Goal: Transaction & Acquisition: Book appointment/travel/reservation

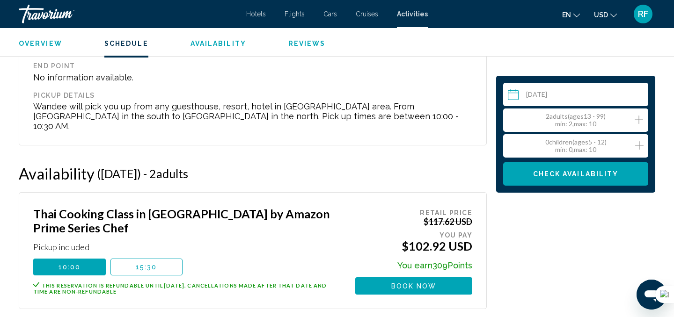
scroll to position [1077, 0]
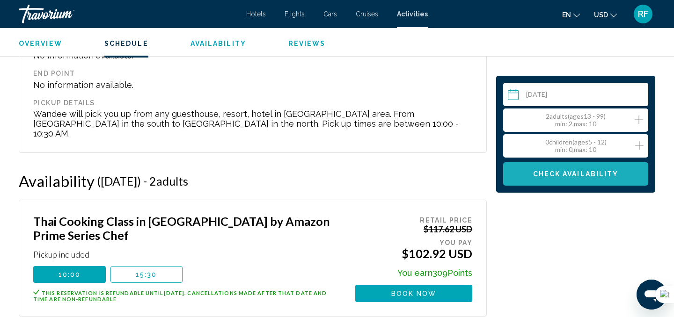
click at [585, 172] on span "Check Availability" at bounding box center [576, 174] width 86 height 7
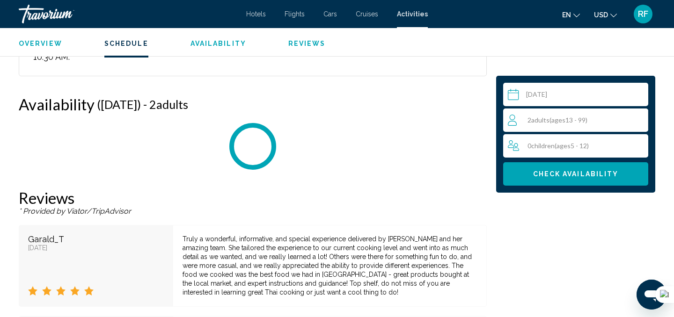
scroll to position [1173, 0]
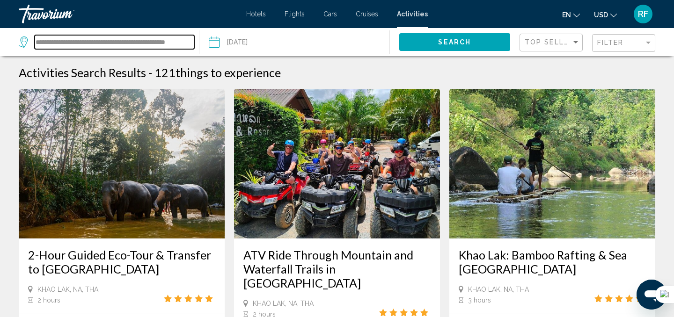
click at [176, 43] on input "**********" at bounding box center [115, 42] width 160 height 14
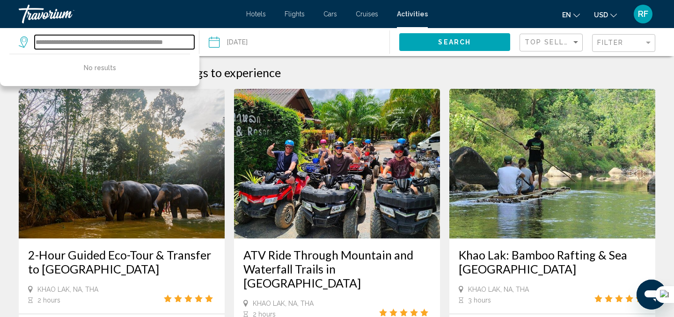
click at [168, 48] on input "**********" at bounding box center [115, 42] width 160 height 14
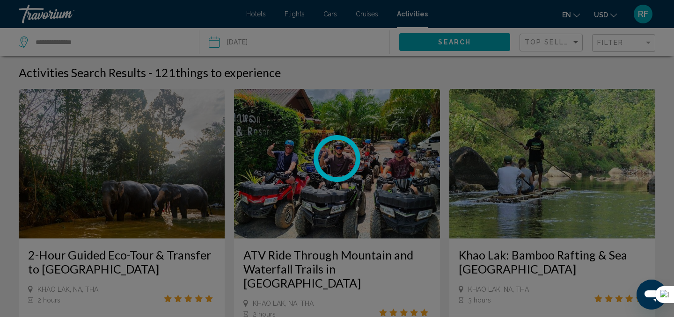
click at [127, 40] on div at bounding box center [337, 158] width 674 height 317
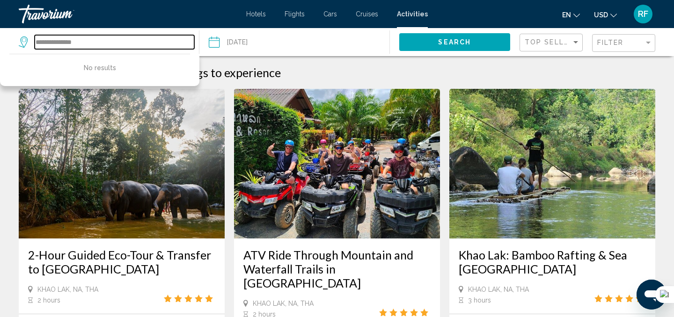
click at [127, 40] on input "**********" at bounding box center [115, 42] width 160 height 14
type input "*"
type input "**********"
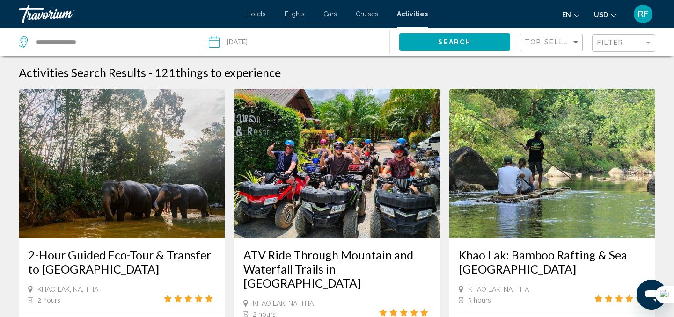
click at [216, 42] on input "Date: Sep 17, 2025" at bounding box center [253, 43] width 94 height 31
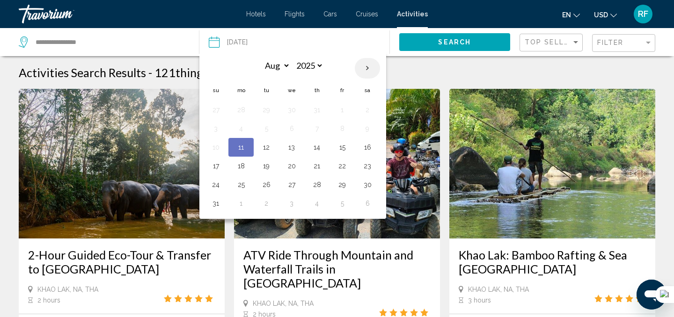
click at [366, 69] on th "Next month" at bounding box center [367, 68] width 25 height 21
select select "*"
click at [341, 131] on button "12" at bounding box center [342, 128] width 15 height 13
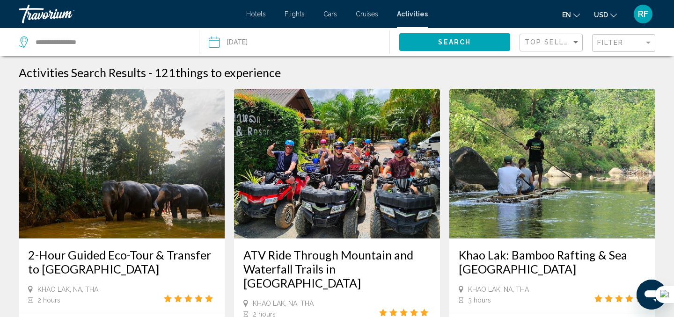
click at [454, 41] on span "Search" at bounding box center [454, 42] width 33 height 7
click at [217, 42] on input "**********" at bounding box center [253, 43] width 94 height 31
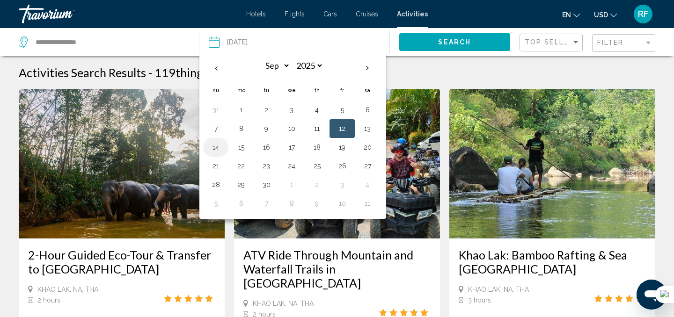
click at [215, 147] on button "14" at bounding box center [215, 147] width 15 height 13
type input "**********"
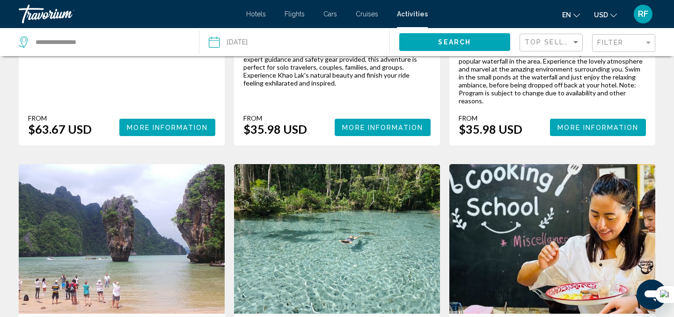
scroll to position [356, 0]
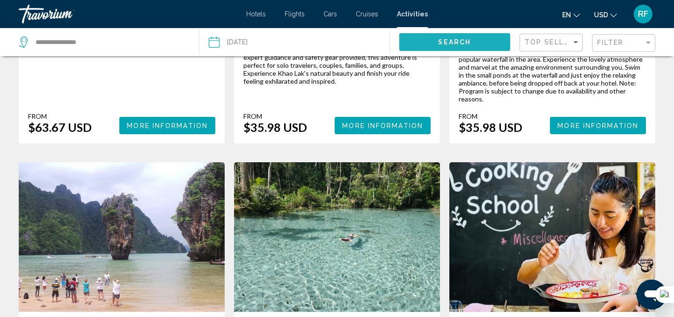
click at [460, 41] on span "Search" at bounding box center [454, 42] width 33 height 7
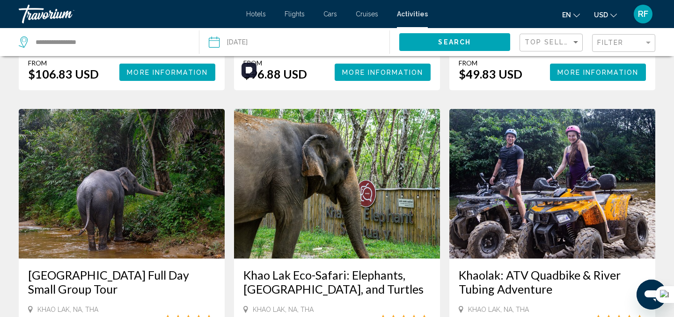
scroll to position [1294, 0]
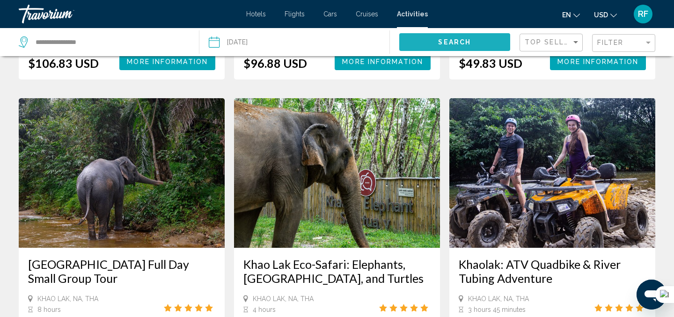
click at [451, 43] on span "Search" at bounding box center [454, 42] width 33 height 7
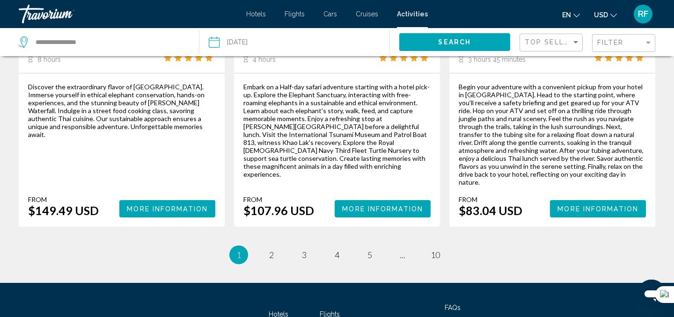
scroll to position [1546, 0]
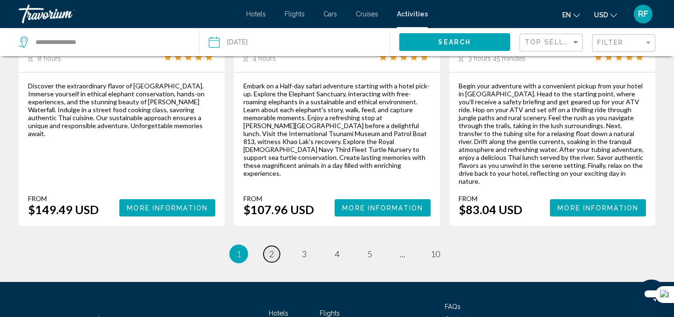
click at [271, 249] on span "2" at bounding box center [271, 254] width 5 height 10
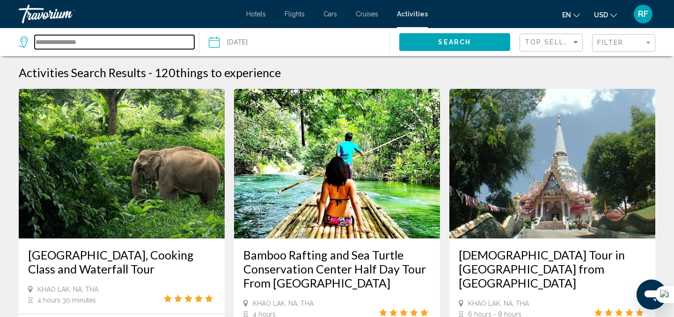
click at [135, 40] on input "**********" at bounding box center [115, 42] width 160 height 14
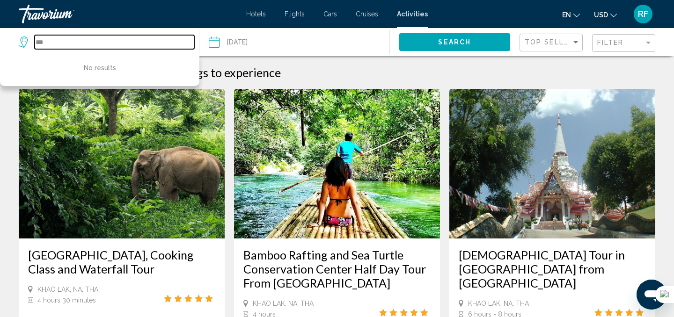
type input "*"
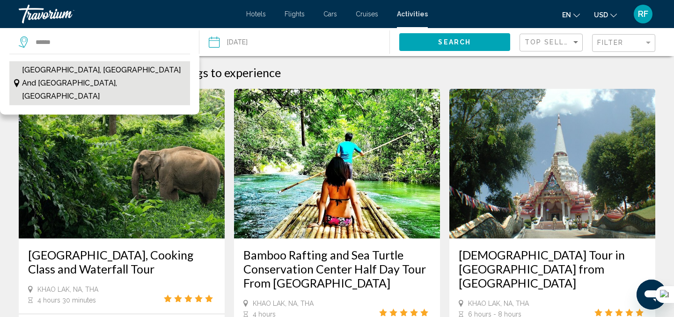
click at [93, 69] on span "[GEOGRAPHIC_DATA], [GEOGRAPHIC_DATA] and [GEOGRAPHIC_DATA], [GEOGRAPHIC_DATA]" at bounding box center [104, 83] width 164 height 39
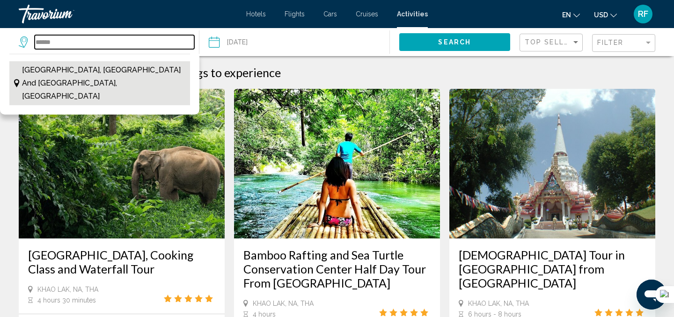
type input "**********"
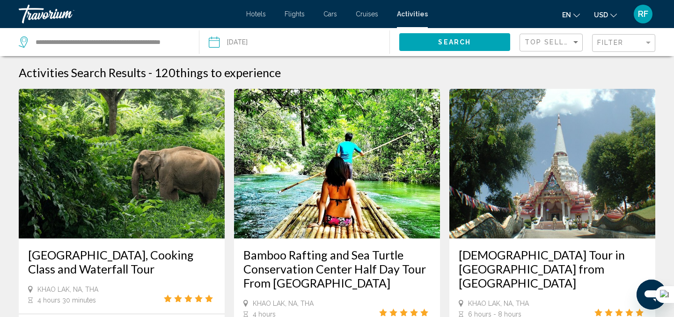
click at [479, 41] on button "Search" at bounding box center [454, 41] width 111 height 17
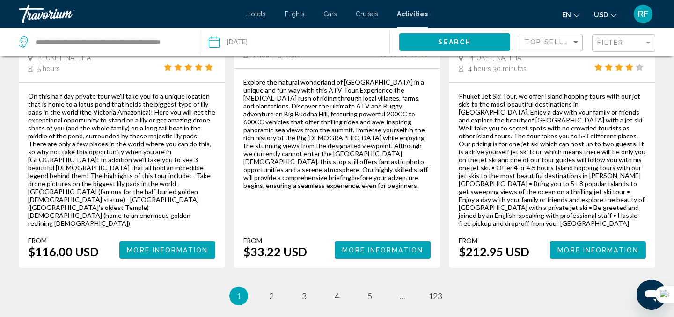
scroll to position [1525, 0]
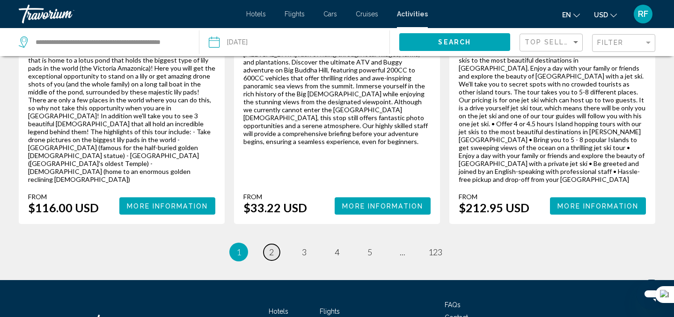
click at [272, 247] on span "2" at bounding box center [271, 252] width 5 height 10
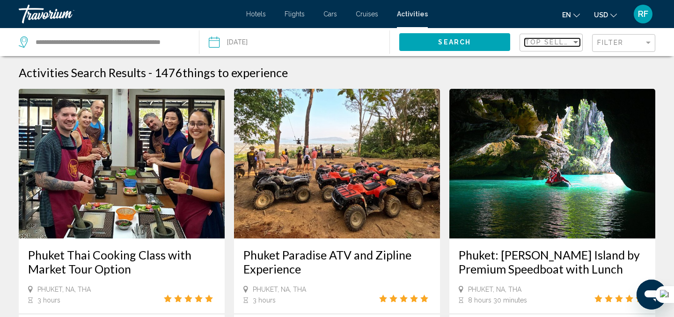
click at [575, 43] on div "Sort by" at bounding box center [576, 42] width 5 height 2
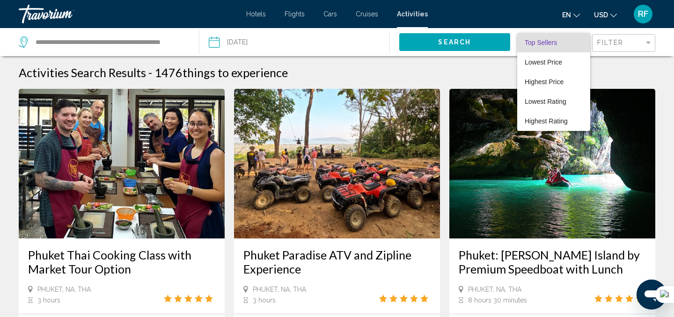
click at [633, 42] on div at bounding box center [337, 158] width 674 height 317
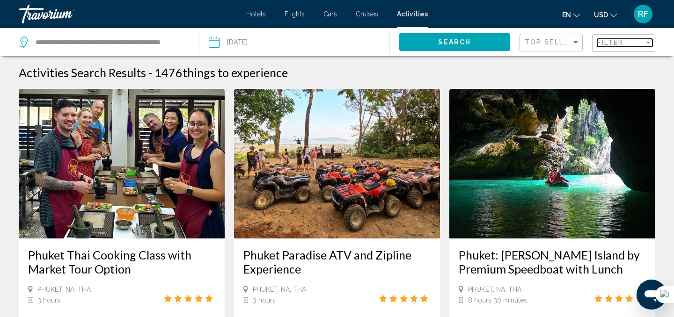
click at [633, 42] on div "Filter" at bounding box center [620, 42] width 47 height 7
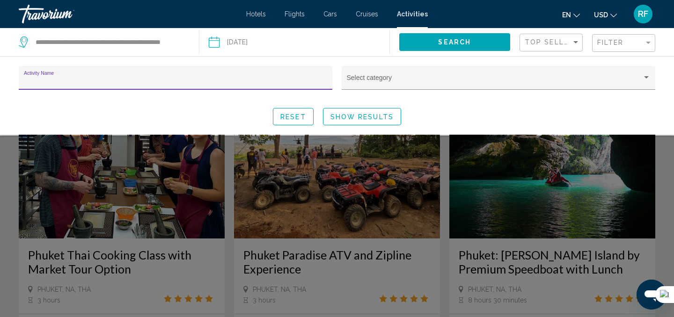
click at [234, 82] on input "Activity Name" at bounding box center [176, 81] width 304 height 7
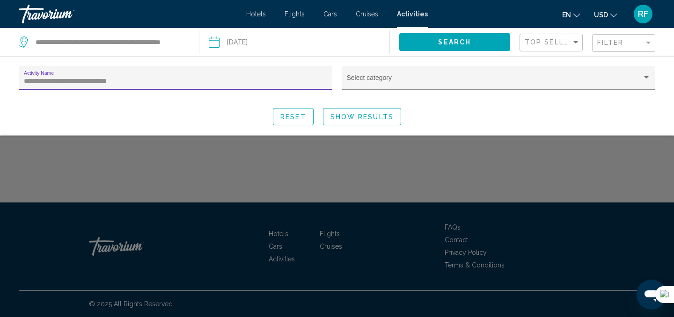
type input "**********"
click at [647, 75] on div "Search widget" at bounding box center [646, 77] width 8 height 7
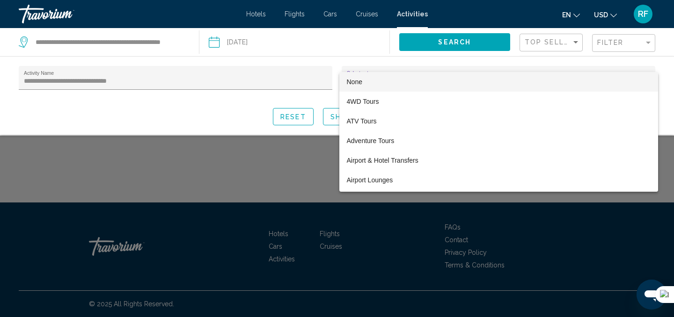
click at [271, 79] on div at bounding box center [337, 158] width 674 height 317
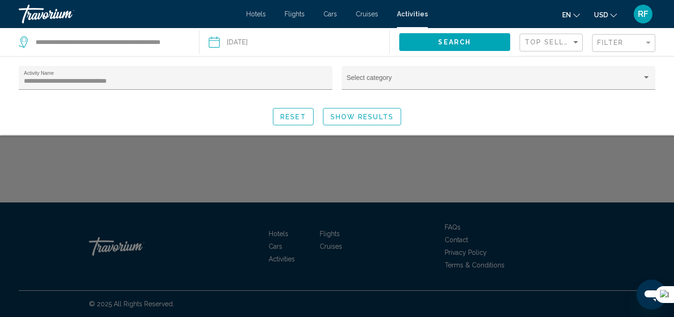
click at [375, 117] on span "Show Results" at bounding box center [362, 116] width 63 height 7
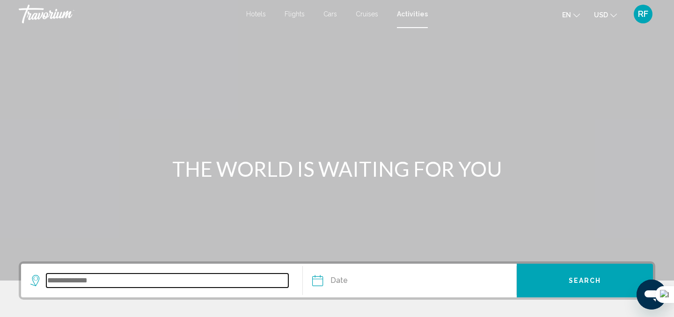
click at [206, 281] on input "Search widget" at bounding box center [167, 281] width 242 height 14
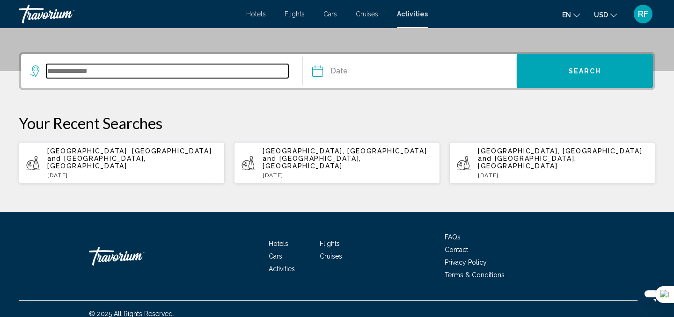
scroll to position [212, 0]
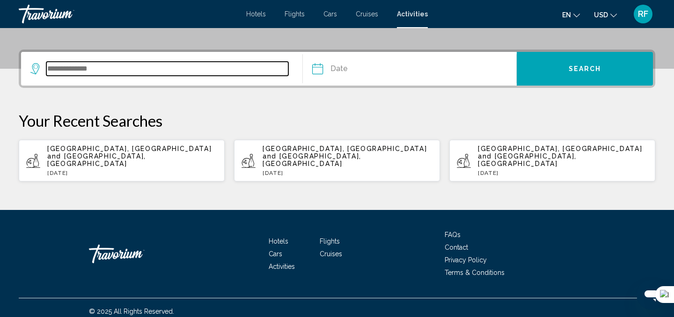
click at [206, 68] on input "Search widget" at bounding box center [167, 69] width 242 height 14
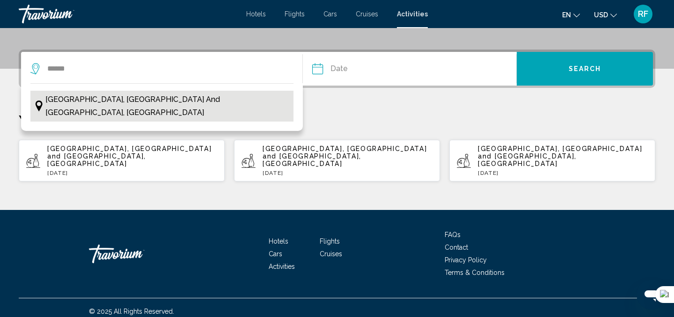
click at [207, 103] on span "[GEOGRAPHIC_DATA], [GEOGRAPHIC_DATA] and [GEOGRAPHIC_DATA], [GEOGRAPHIC_DATA]" at bounding box center [166, 106] width 243 height 26
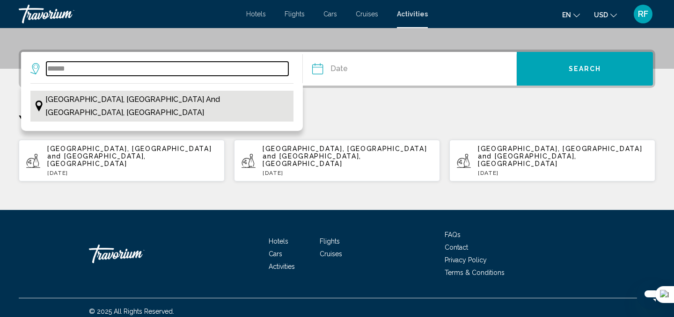
type input "**********"
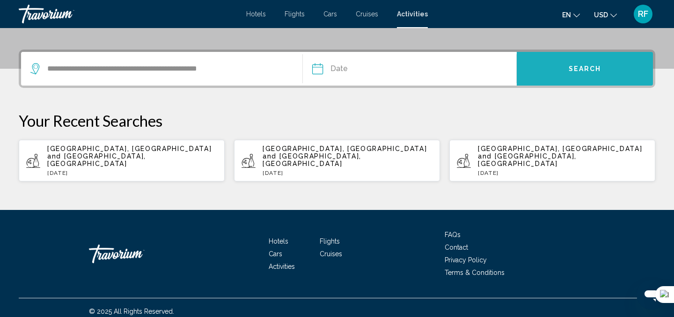
click at [582, 71] on span "Search" at bounding box center [585, 69] width 33 height 7
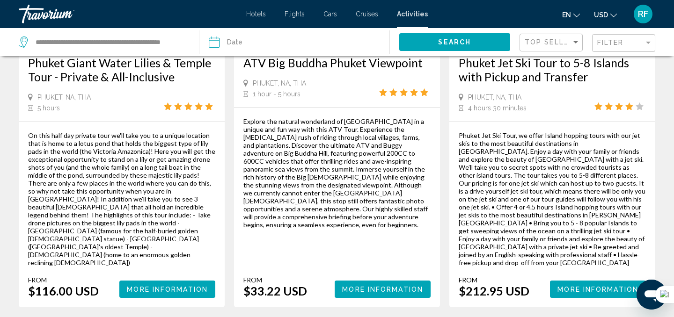
scroll to position [1454, 0]
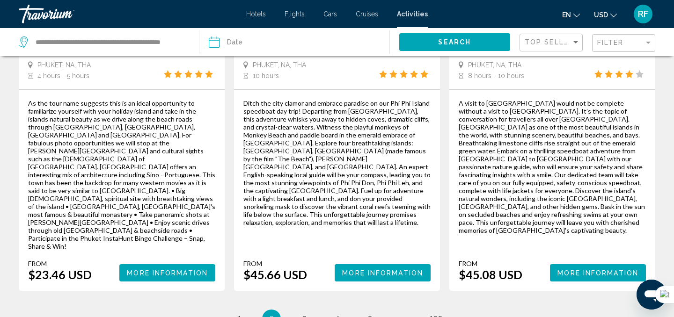
scroll to position [1615, 0]
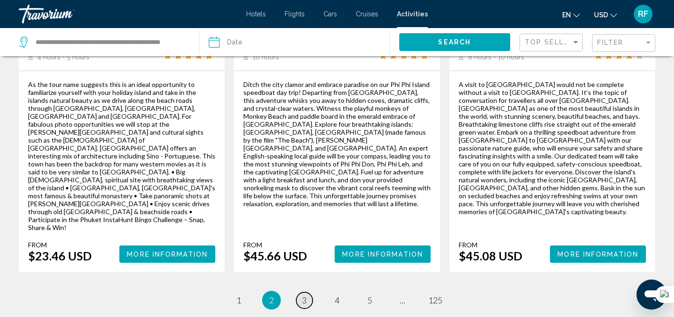
click at [303, 295] on span "3" at bounding box center [304, 300] width 5 height 10
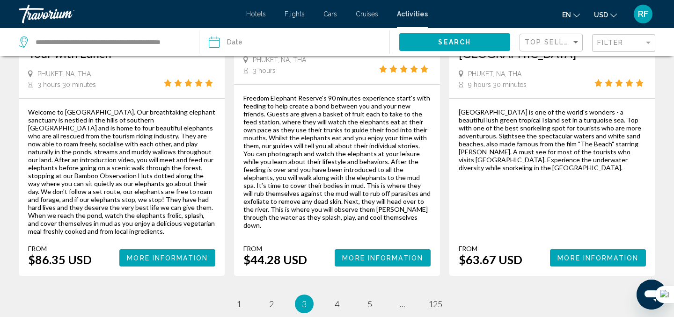
scroll to position [1575, 0]
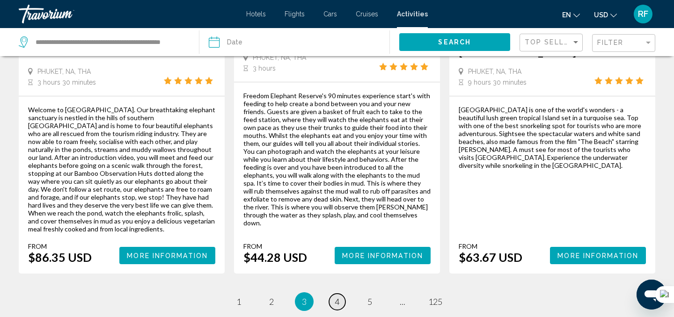
click at [338, 297] on span "4" at bounding box center [337, 302] width 5 height 10
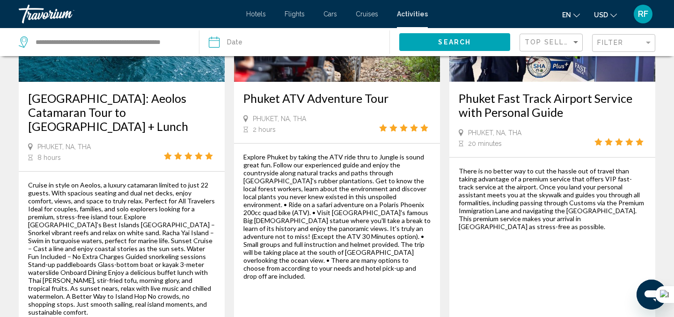
scroll to position [994, 0]
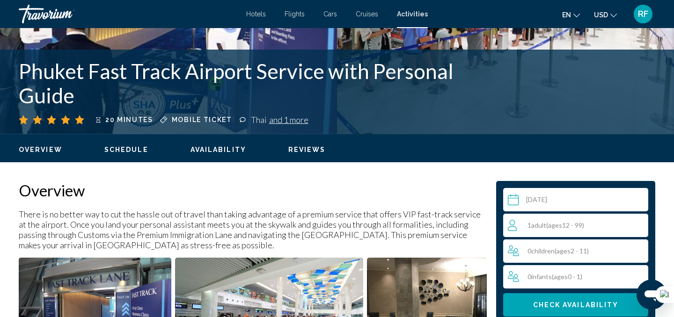
scroll to position [176, 0]
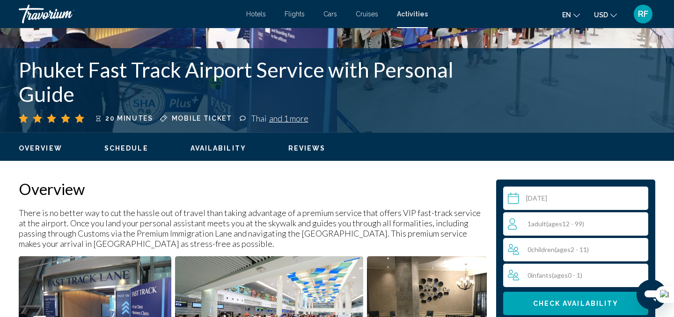
click at [311, 150] on span "Reviews" at bounding box center [306, 148] width 37 height 7
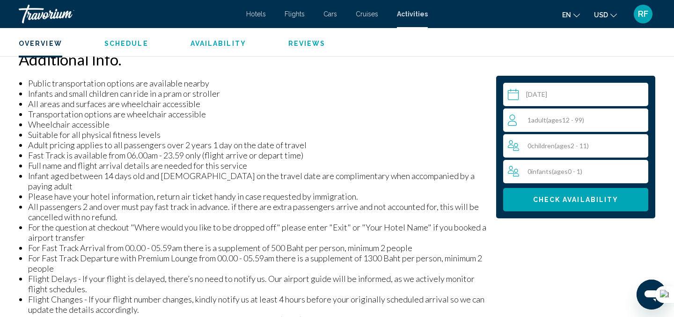
scroll to position [747, 0]
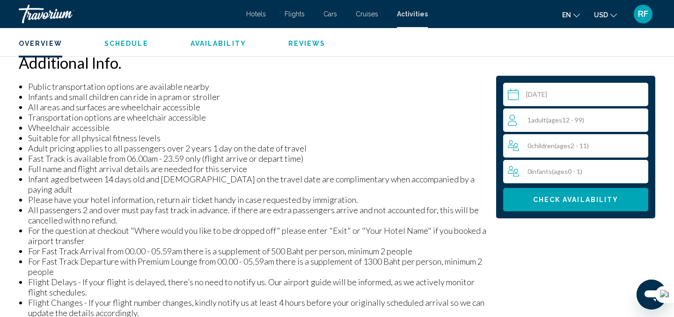
click at [566, 203] on span "Check Availability" at bounding box center [576, 200] width 86 height 7
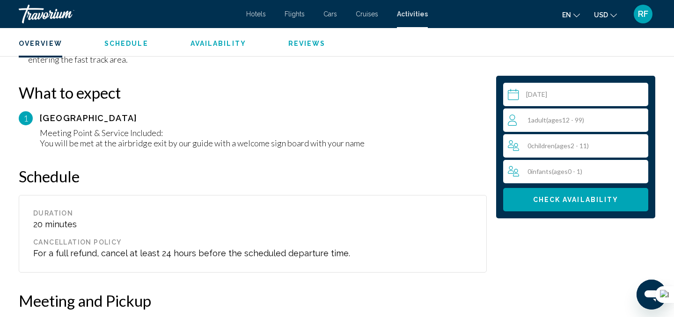
scroll to position [661, 0]
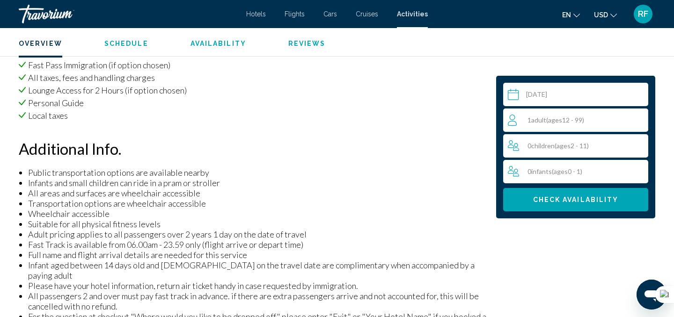
click at [123, 41] on span "Schedule" at bounding box center [126, 43] width 44 height 7
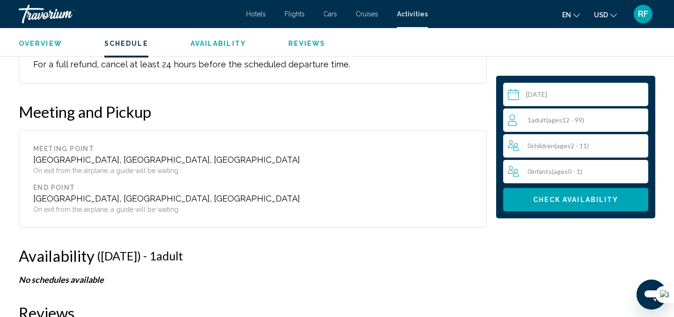
scroll to position [1223, 0]
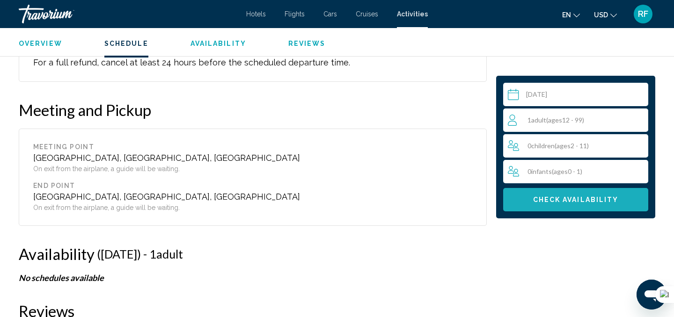
click at [573, 203] on span "Check Availability" at bounding box center [576, 200] width 86 height 7
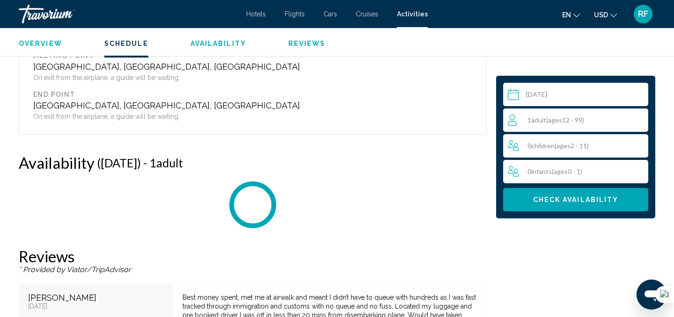
scroll to position [1401, 0]
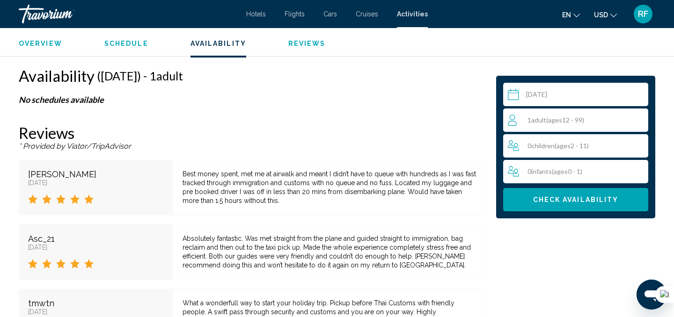
click at [46, 41] on span "Overview" at bounding box center [41, 43] width 44 height 7
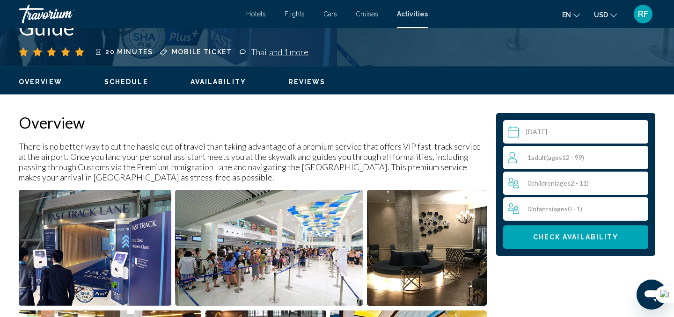
scroll to position [258, 0]
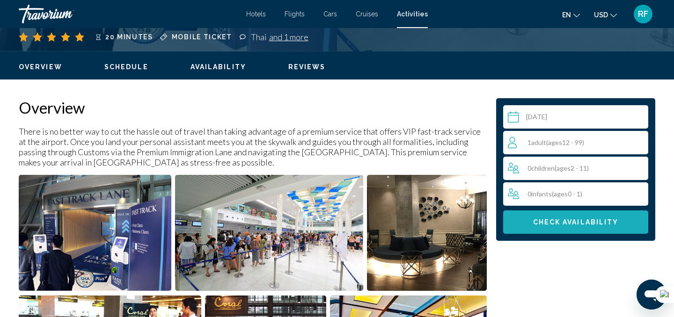
click at [579, 221] on span "Check Availability" at bounding box center [576, 222] width 86 height 7
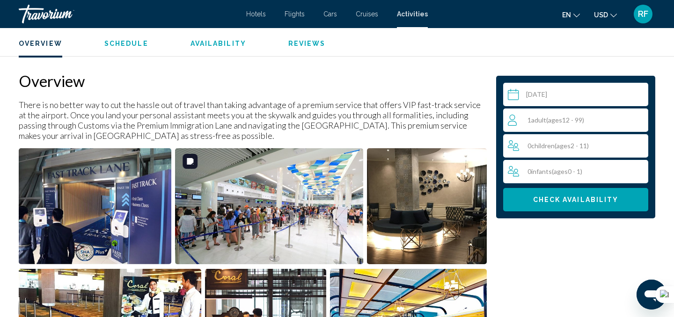
scroll to position [287, 0]
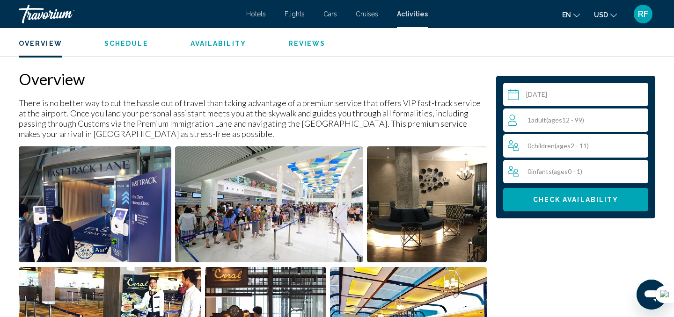
click at [589, 199] on span "Check Availability" at bounding box center [576, 200] width 86 height 7
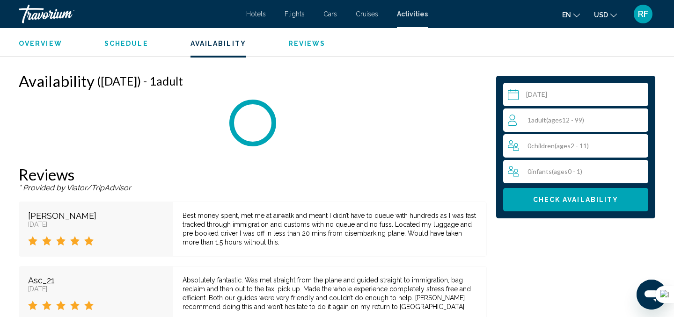
scroll to position [1401, 0]
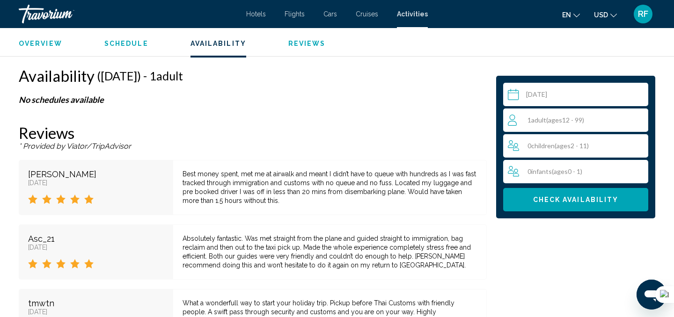
click at [47, 44] on span "Overview" at bounding box center [41, 43] width 44 height 7
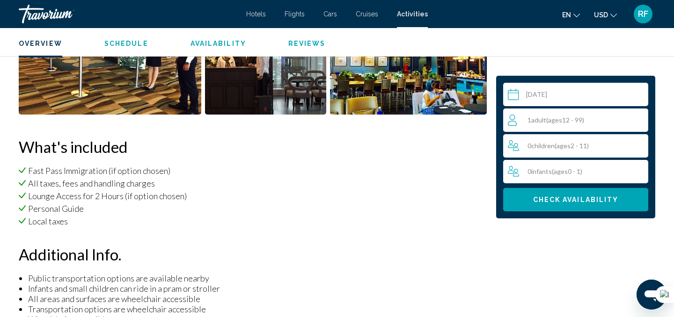
scroll to position [300, 0]
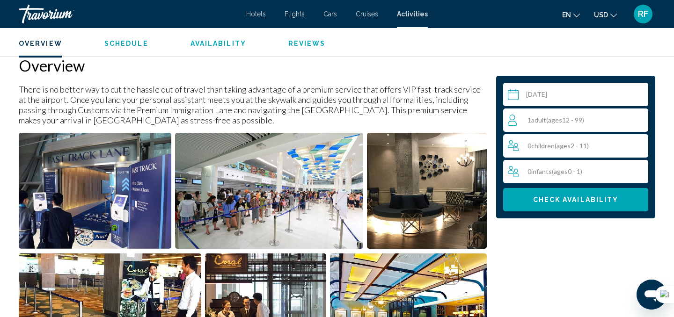
click at [47, 44] on span "Overview" at bounding box center [41, 43] width 44 height 7
click at [129, 42] on span "Schedule" at bounding box center [126, 43] width 44 height 7
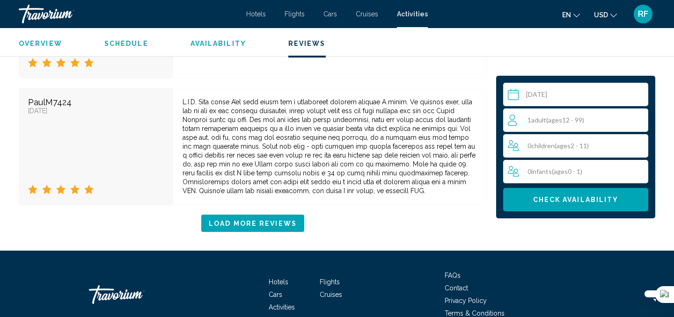
scroll to position [2106, 0]
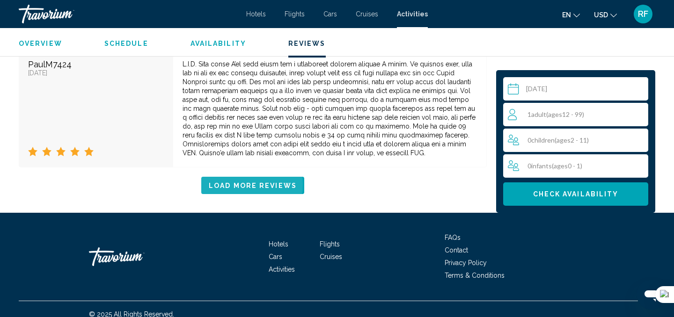
click at [238, 182] on span "Load More Reviews" at bounding box center [253, 185] width 88 height 7
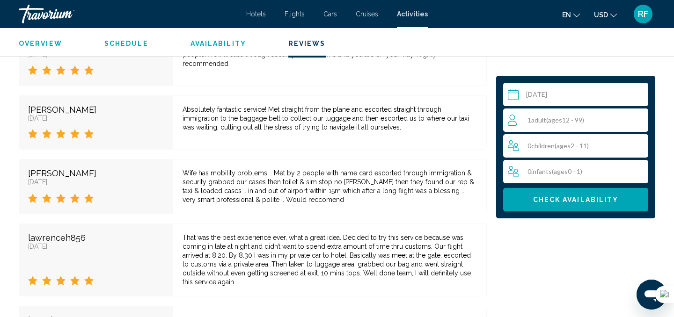
click at [207, 43] on span "Availability" at bounding box center [219, 43] width 56 height 7
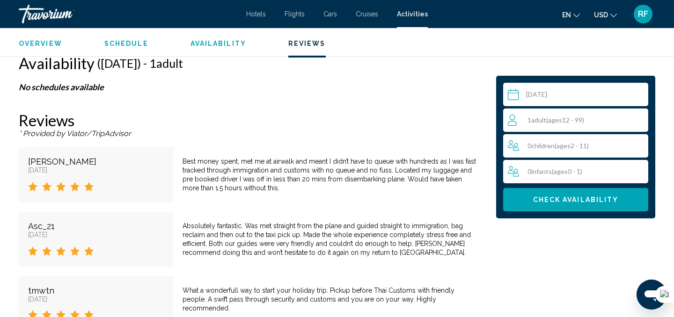
scroll to position [1401, 0]
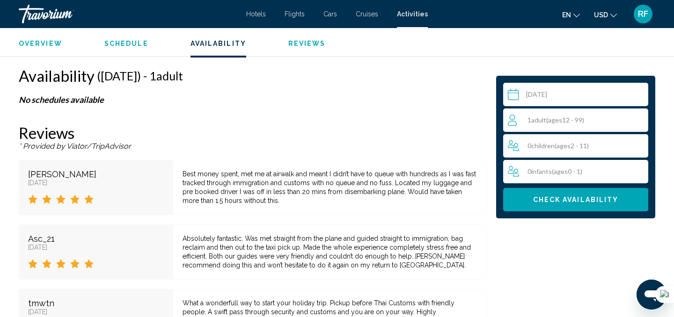
click at [207, 43] on span "Availability" at bounding box center [219, 43] width 56 height 7
click at [136, 42] on span "Schedule" at bounding box center [126, 43] width 44 height 7
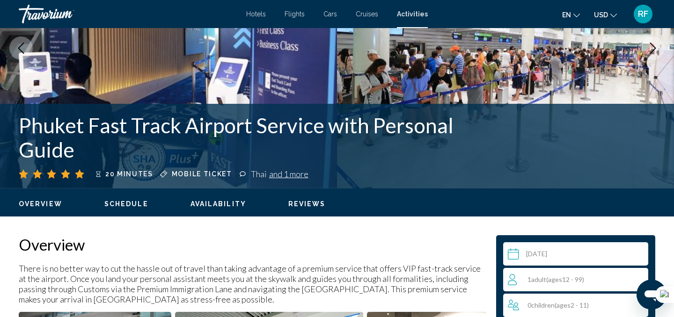
scroll to position [119, 0]
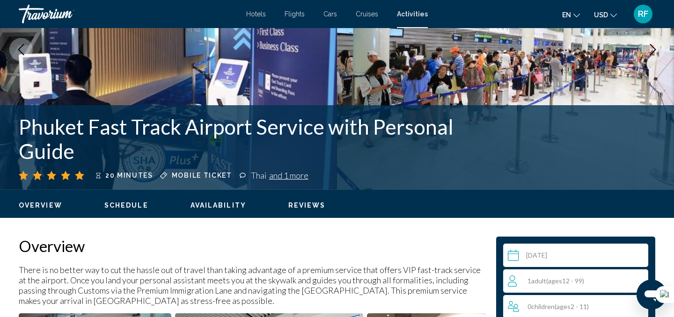
click at [127, 206] on span "Schedule" at bounding box center [126, 205] width 44 height 7
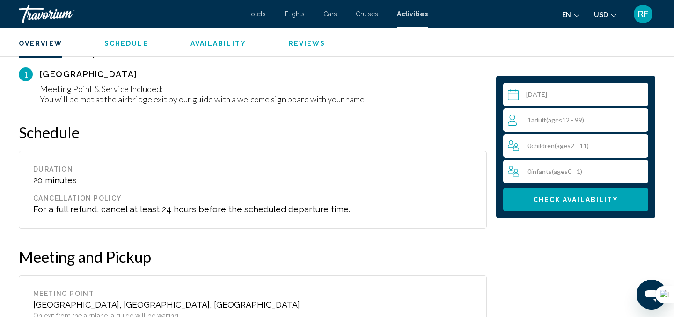
scroll to position [1132, 0]
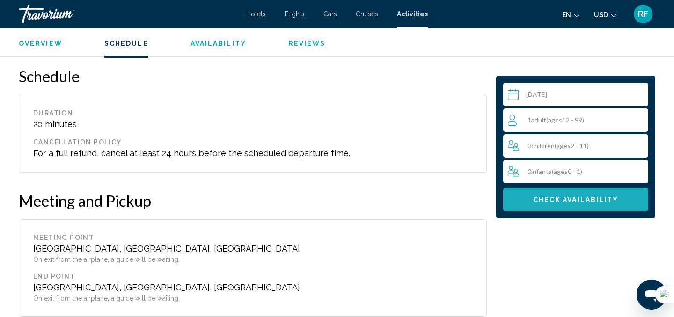
click at [610, 195] on button "Check Availability" at bounding box center [575, 199] width 145 height 23
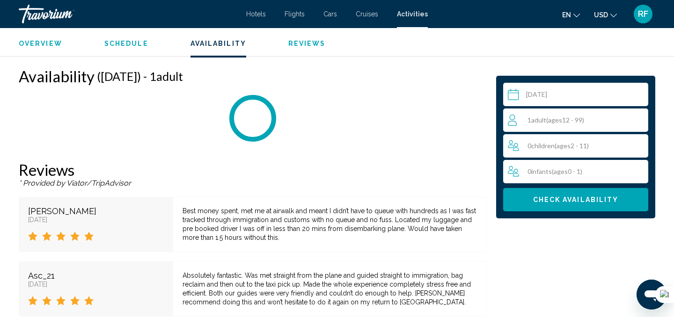
scroll to position [1401, 0]
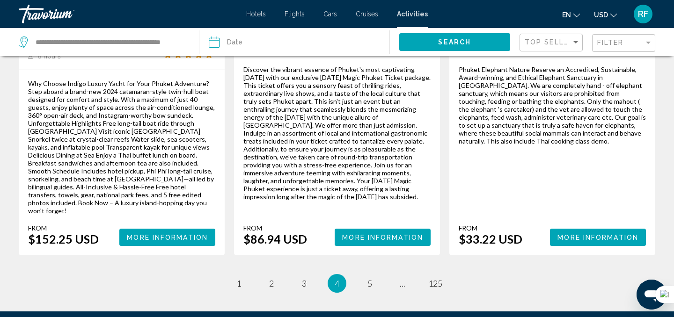
scroll to position [1579, 0]
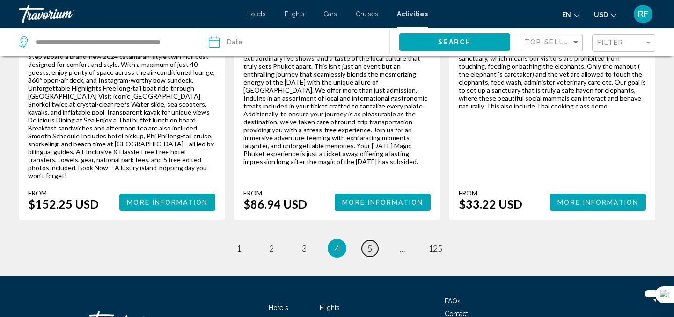
click at [368, 243] on span "5" at bounding box center [370, 248] width 5 height 10
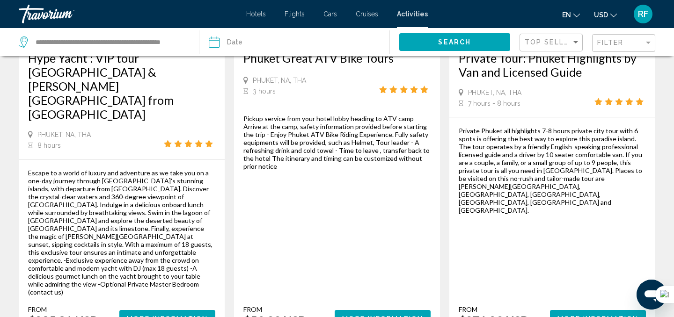
scroll to position [1524, 0]
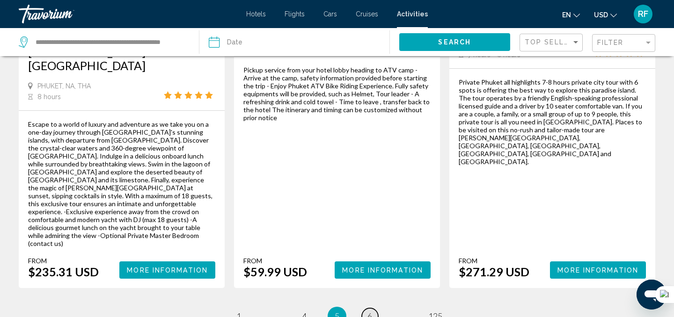
click at [368, 311] on span "6" at bounding box center [370, 316] width 5 height 10
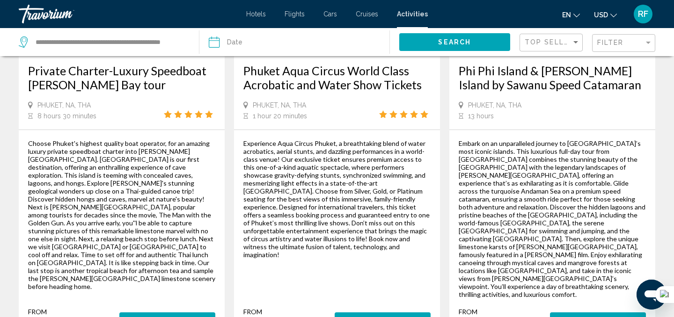
scroll to position [1625, 0]
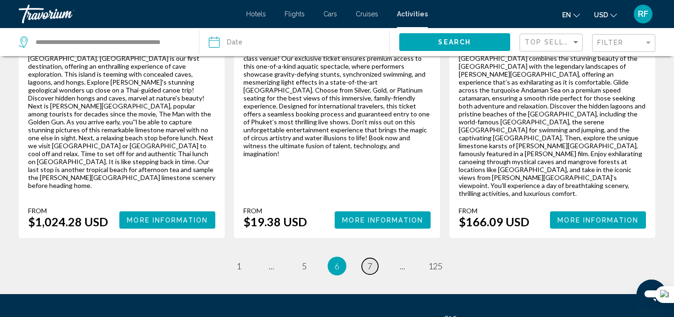
click at [370, 261] on span "7" at bounding box center [370, 266] width 5 height 10
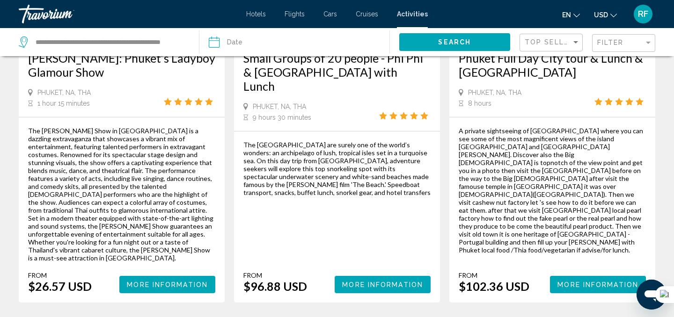
scroll to position [1568, 0]
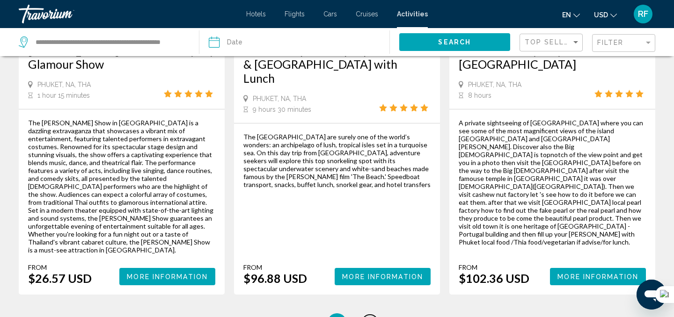
click at [374, 315] on link "page 8" at bounding box center [370, 323] width 16 height 16
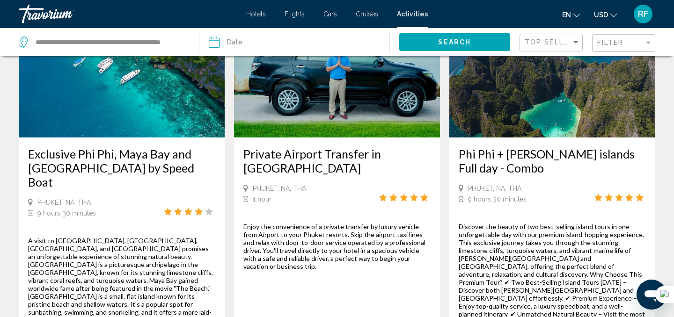
scroll to position [102, 0]
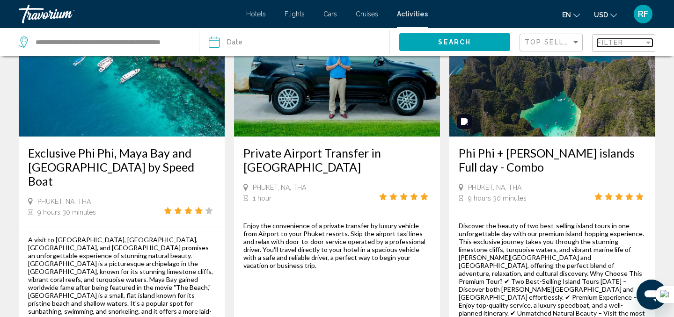
click at [629, 42] on div "Filter" at bounding box center [620, 42] width 47 height 7
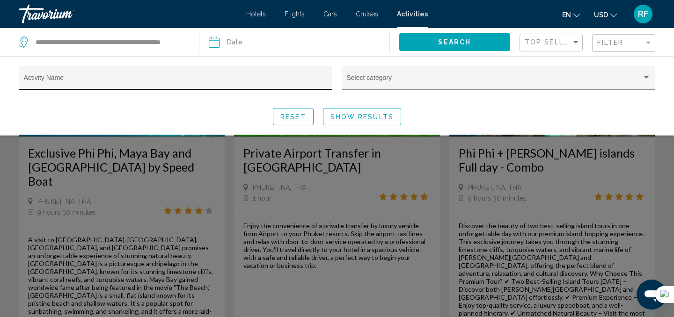
click at [257, 76] on div "Activity Name" at bounding box center [176, 80] width 304 height 19
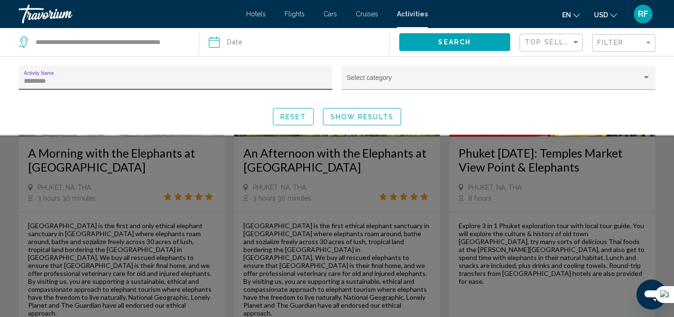
type input "*********"
click at [393, 114] on button "Show Results" at bounding box center [362, 116] width 78 height 17
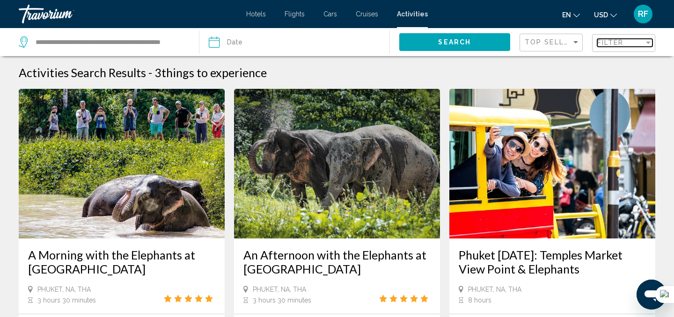
click at [626, 42] on div "Filter" at bounding box center [620, 42] width 47 height 7
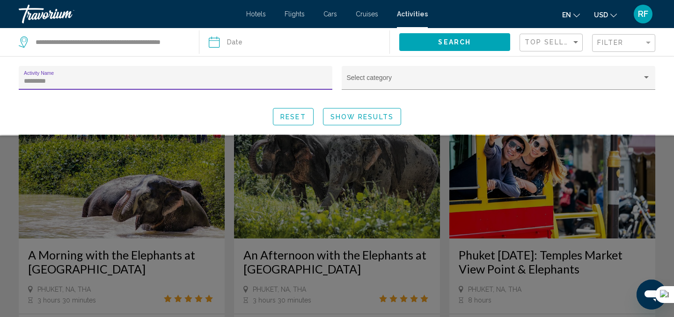
click at [134, 82] on input "*********" at bounding box center [176, 81] width 304 height 7
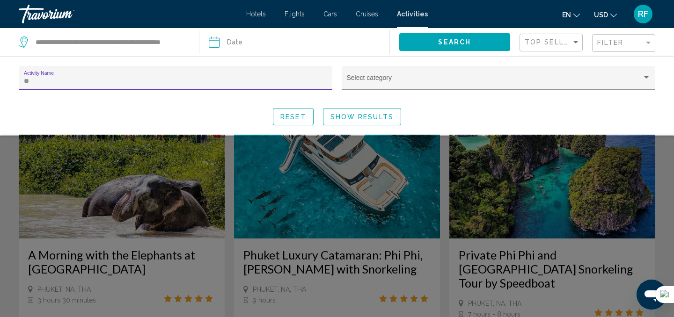
type input "*"
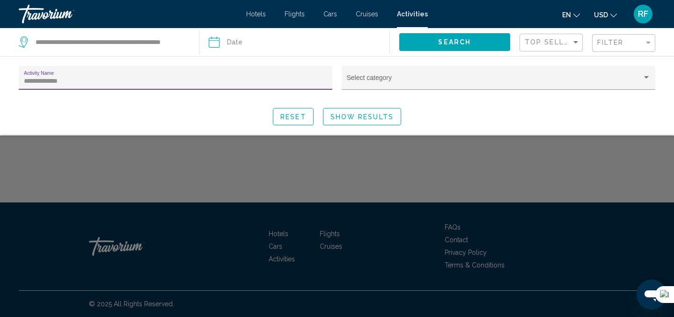
type input "**********"
click at [361, 121] on span "Show Results" at bounding box center [362, 116] width 63 height 7
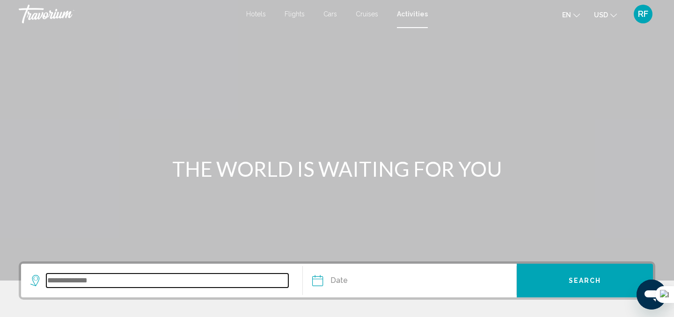
click at [231, 279] on input "Search widget" at bounding box center [167, 281] width 242 height 14
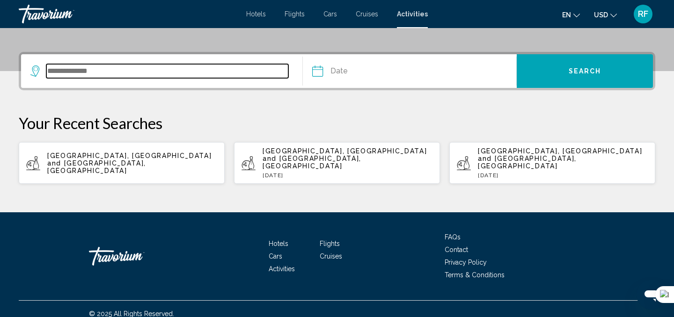
scroll to position [212, 0]
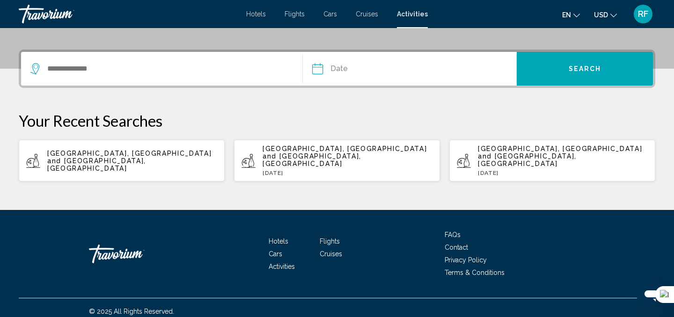
click at [184, 156] on span "[GEOGRAPHIC_DATA], [GEOGRAPHIC_DATA] and [GEOGRAPHIC_DATA], [GEOGRAPHIC_DATA]" at bounding box center [129, 161] width 164 height 22
type input "**********"
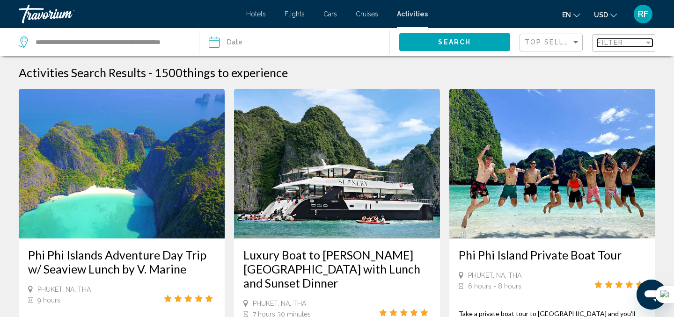
click at [627, 46] on div "Filter" at bounding box center [620, 42] width 47 height 7
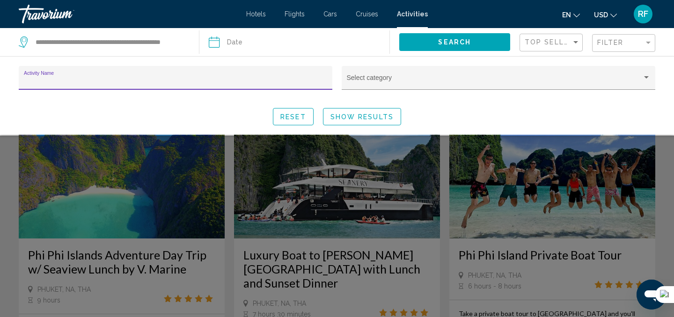
click at [177, 80] on input "Activity Name" at bounding box center [176, 81] width 304 height 7
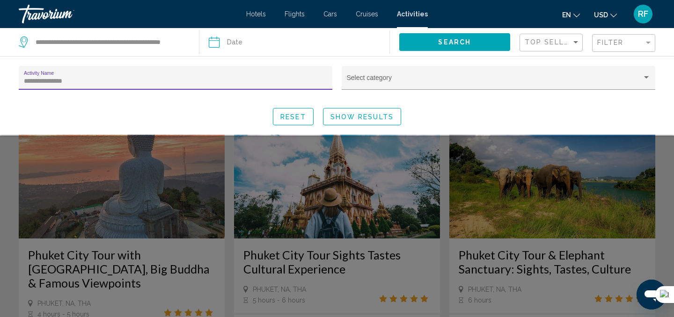
type input "**********"
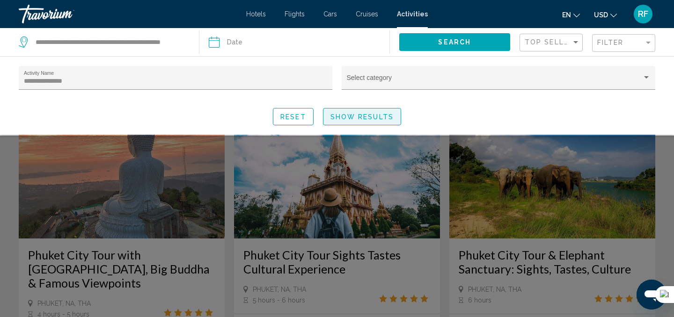
click at [375, 114] on span "Show Results" at bounding box center [362, 116] width 63 height 7
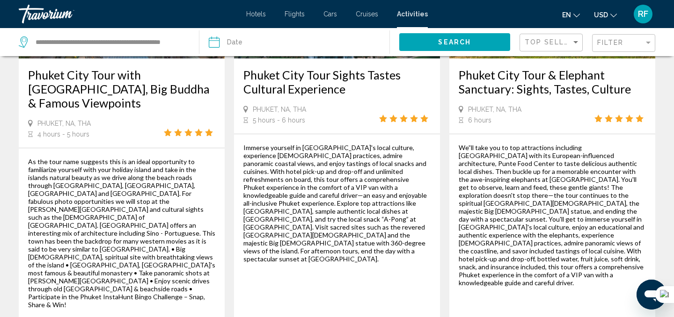
scroll to position [196, 0]
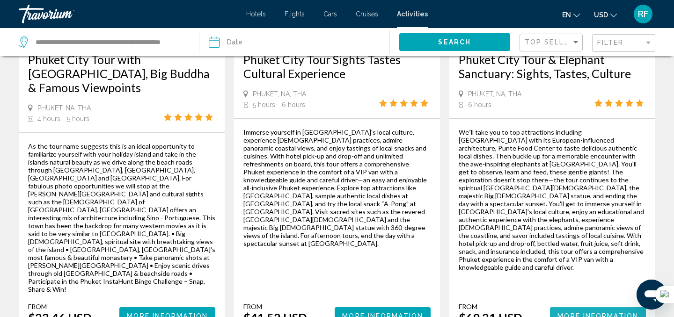
click at [590, 313] on span "More Information" at bounding box center [598, 316] width 81 height 7
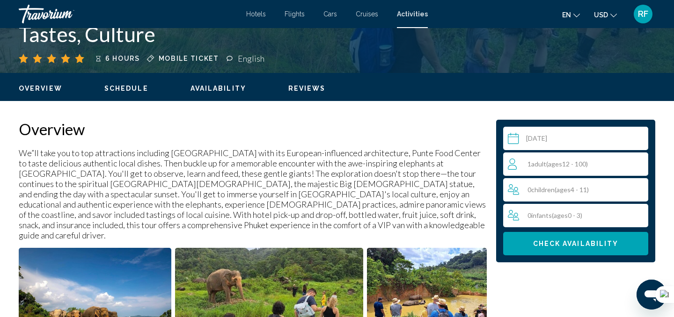
scroll to position [238, 0]
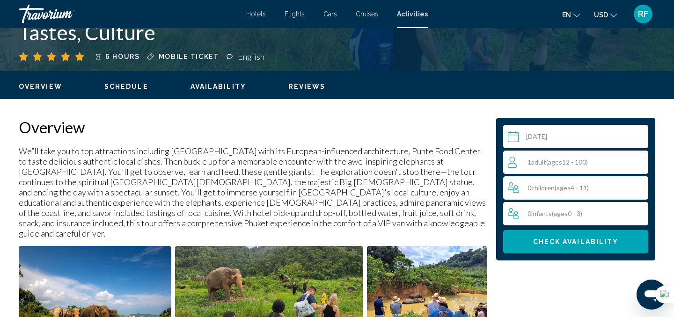
click at [517, 136] on input "Main content" at bounding box center [577, 138] width 149 height 26
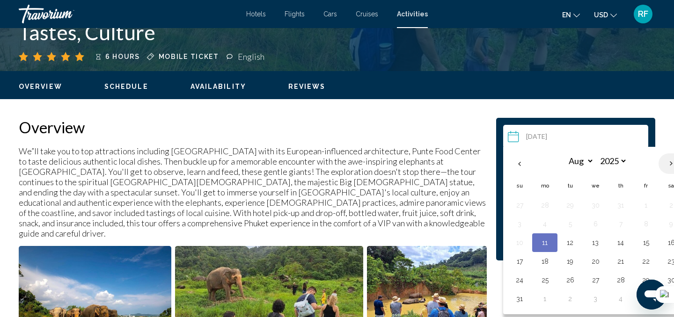
click at [670, 165] on th "Next month" at bounding box center [671, 164] width 25 height 21
select select "*"
click at [649, 222] on button "12" at bounding box center [646, 224] width 15 height 13
type input "**********"
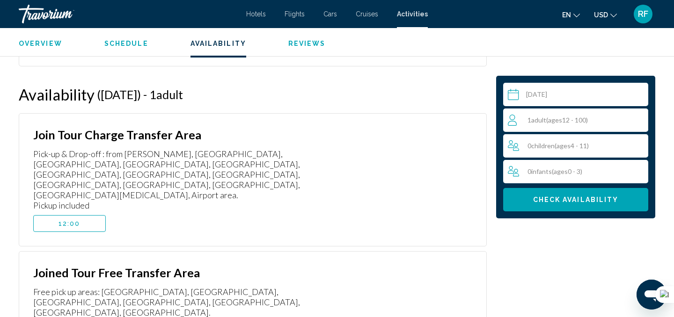
scroll to position [1695, 0]
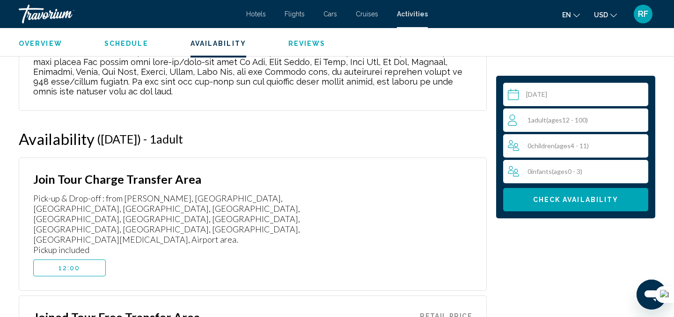
scroll to position [1635, 0]
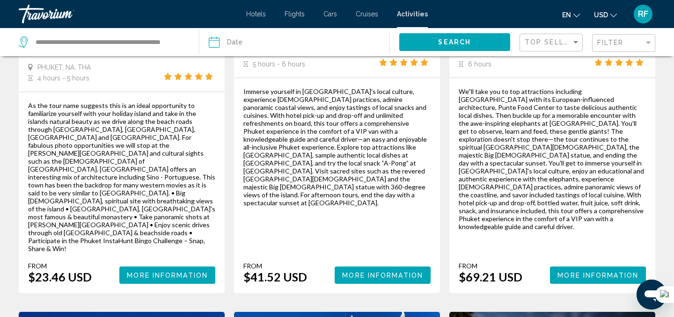
scroll to position [265, 0]
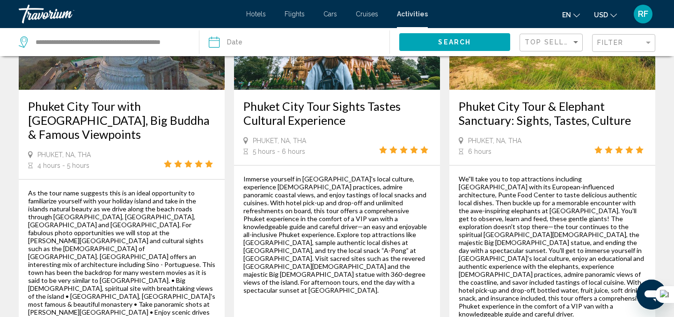
click at [534, 123] on h3 "Phuket City Tour & Elephant Sanctuary: Sights, Tastes, Culture" at bounding box center [552, 113] width 187 height 28
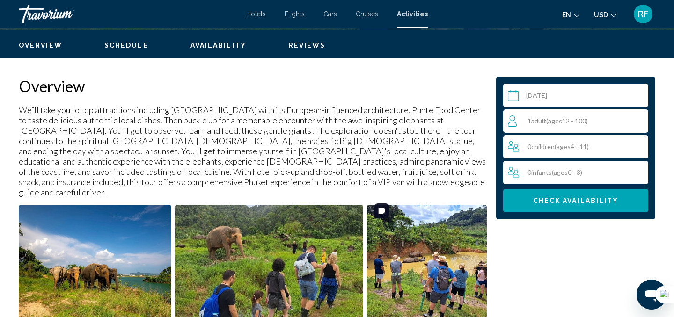
scroll to position [280, 0]
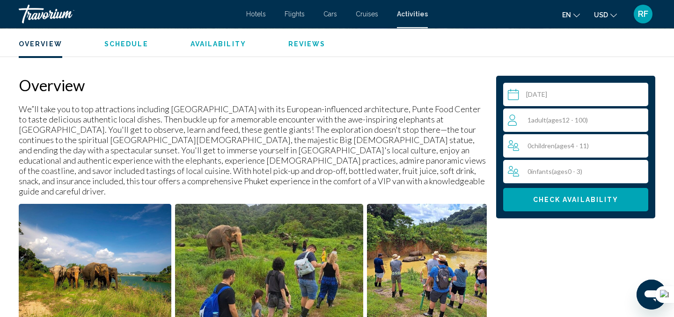
click at [596, 202] on span "Check Availability" at bounding box center [576, 200] width 86 height 7
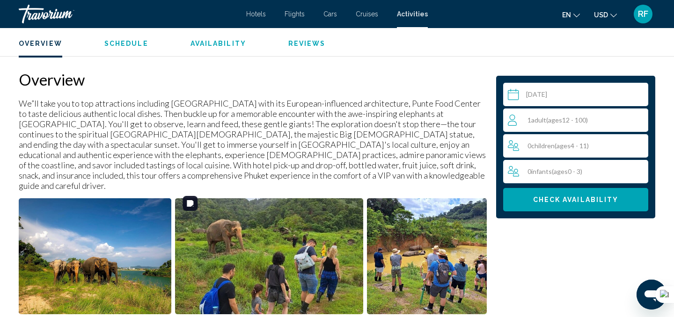
scroll to position [287, 0]
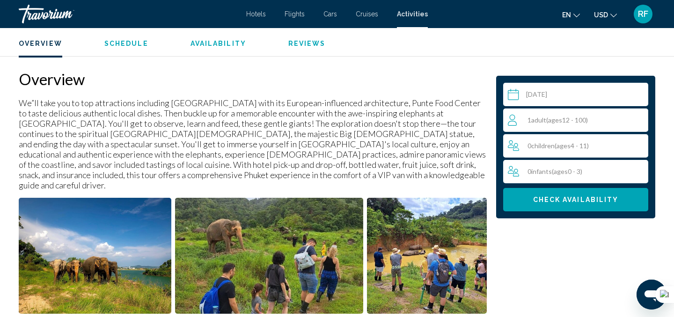
click at [619, 90] on input "Main content" at bounding box center [577, 96] width 149 height 26
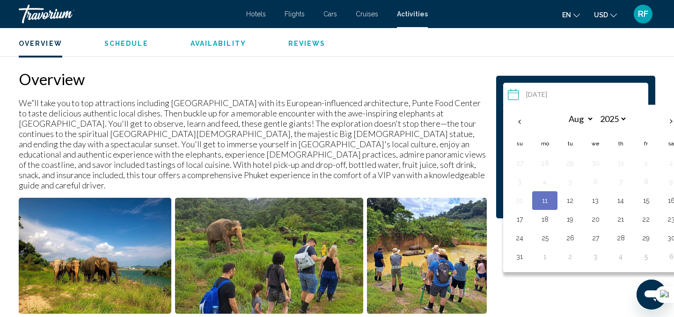
click at [461, 80] on h2 "Overview" at bounding box center [253, 79] width 468 height 19
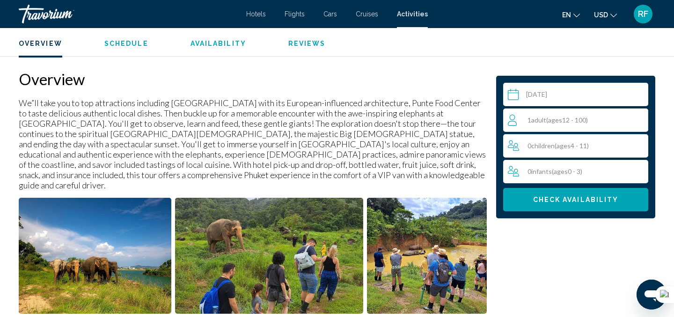
click at [515, 92] on input "Main content" at bounding box center [577, 96] width 149 height 26
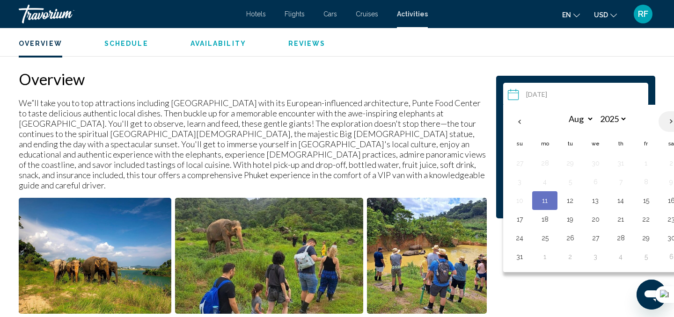
click at [671, 124] on th "Next month" at bounding box center [671, 121] width 25 height 21
select select "*"
click at [647, 186] on button "12" at bounding box center [646, 182] width 15 height 13
type input "**********"
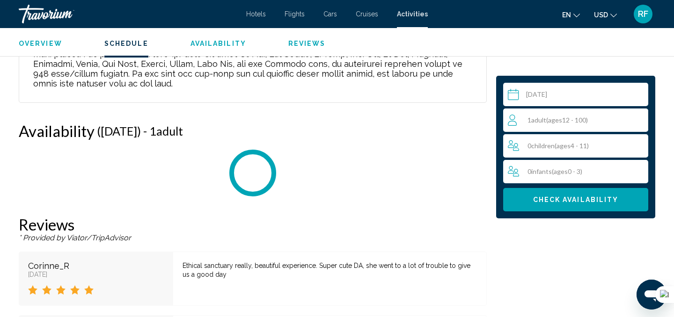
scroll to position [1683, 0]
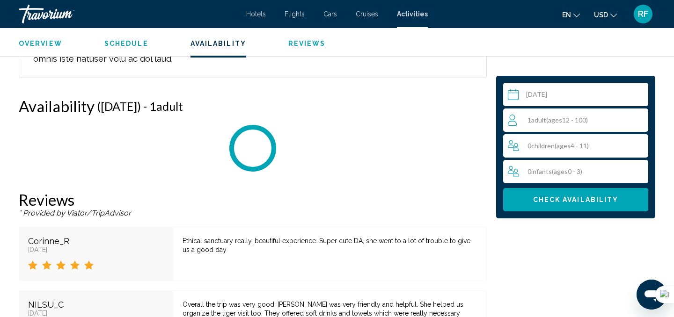
click at [611, 200] on span "Check Availability" at bounding box center [576, 200] width 86 height 7
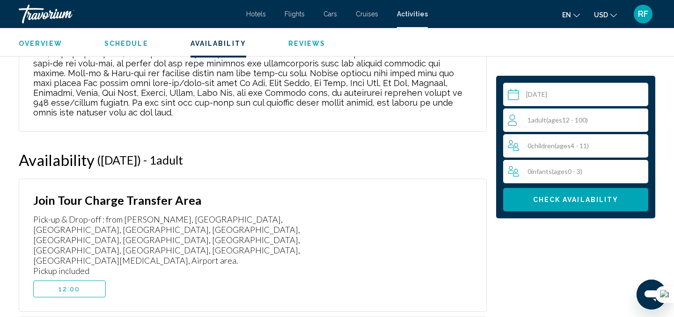
scroll to position [1608, 0]
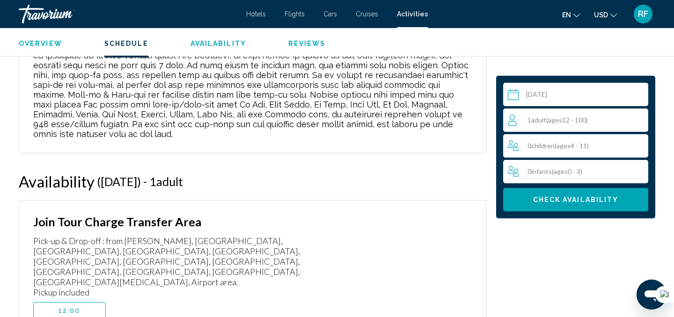
click at [44, 44] on span "Overview" at bounding box center [41, 43] width 44 height 7
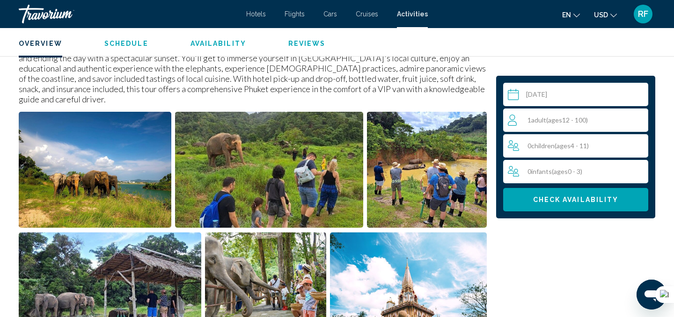
scroll to position [300, 0]
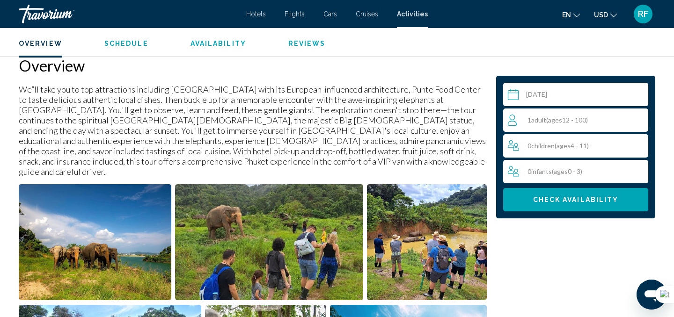
click at [52, 43] on span "Overview" at bounding box center [41, 43] width 44 height 7
click at [134, 45] on span "Schedule" at bounding box center [126, 43] width 44 height 7
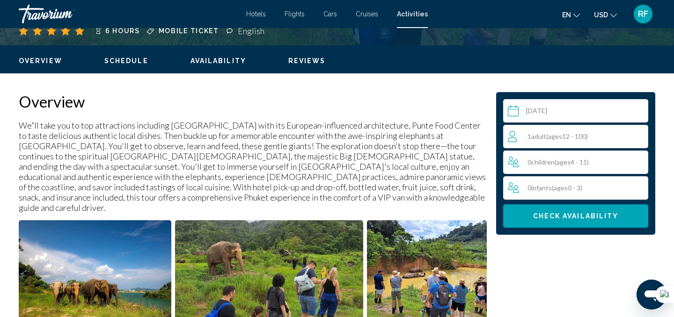
scroll to position [262, 0]
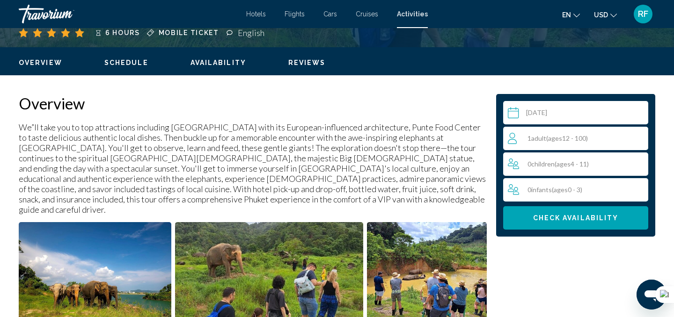
click at [130, 63] on span "Schedule" at bounding box center [126, 62] width 44 height 7
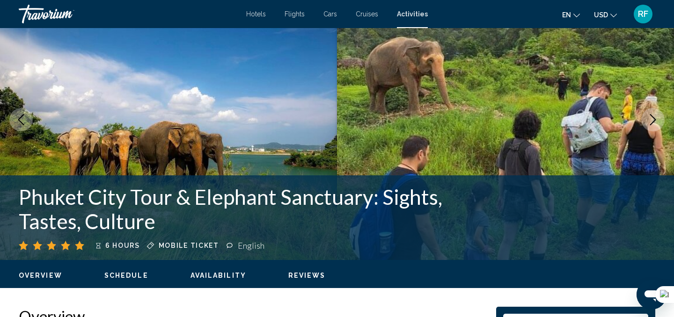
scroll to position [0, 0]
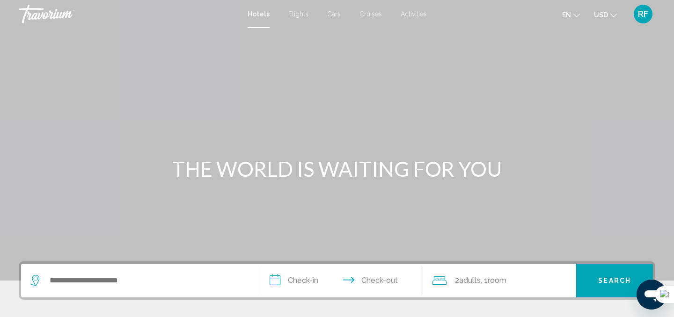
click at [410, 14] on span "Activities" at bounding box center [414, 13] width 26 height 7
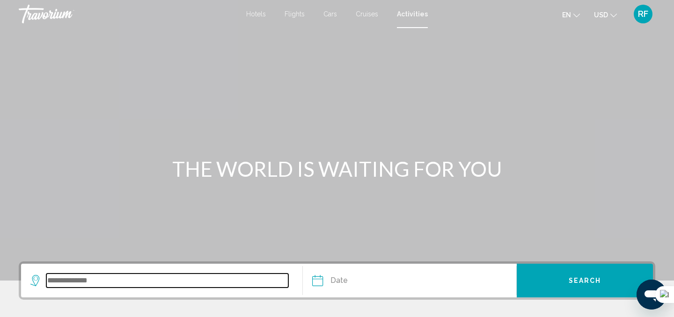
click at [150, 280] on input "Search widget" at bounding box center [167, 281] width 242 height 14
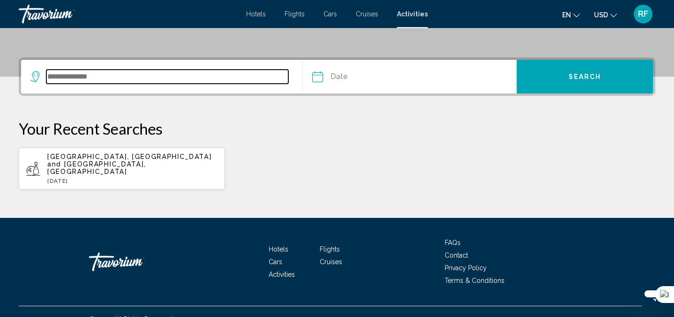
scroll to position [212, 0]
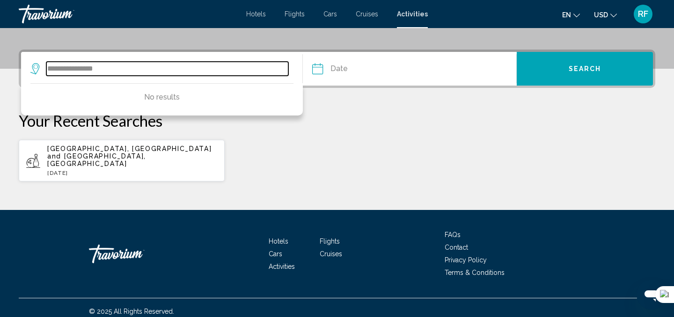
type input "**********"
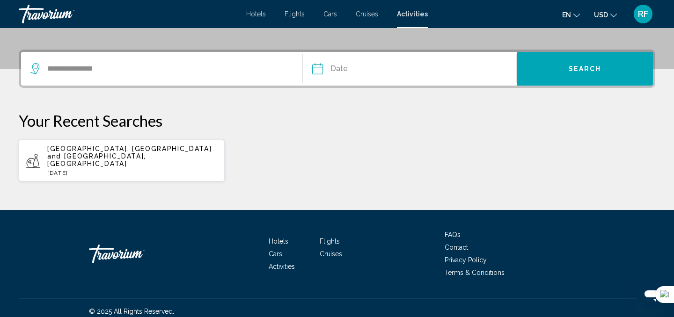
click at [319, 71] on input "Date" at bounding box center [363, 70] width 106 height 37
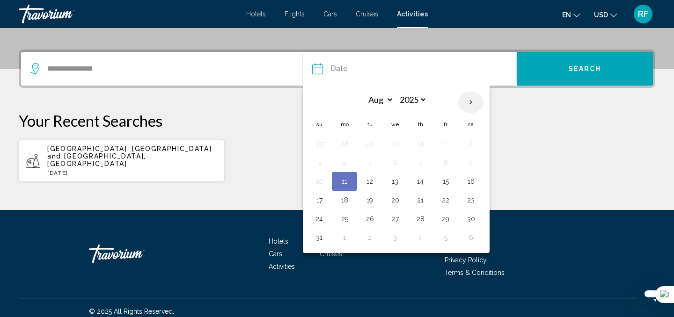
click at [472, 101] on th "Next month" at bounding box center [470, 102] width 25 height 21
select select "*"
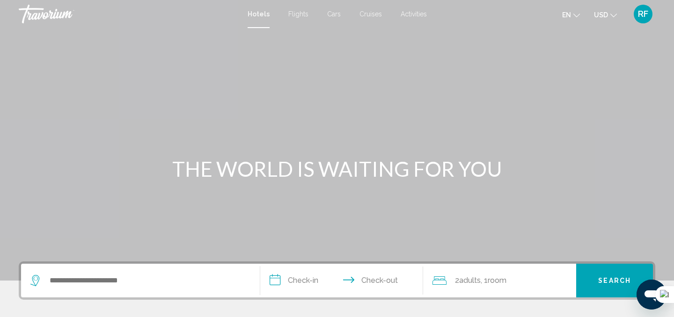
click at [417, 16] on span "Activities" at bounding box center [414, 13] width 26 height 7
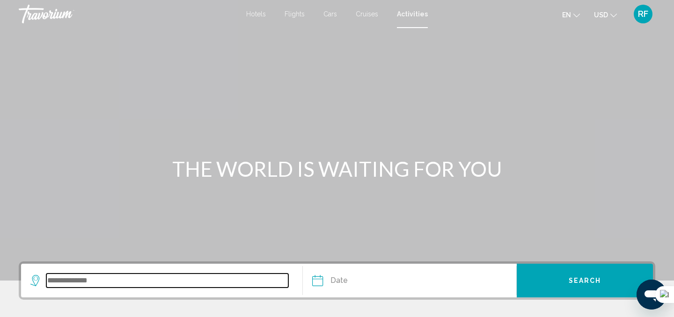
click at [199, 277] on input "Search widget" at bounding box center [167, 281] width 242 height 14
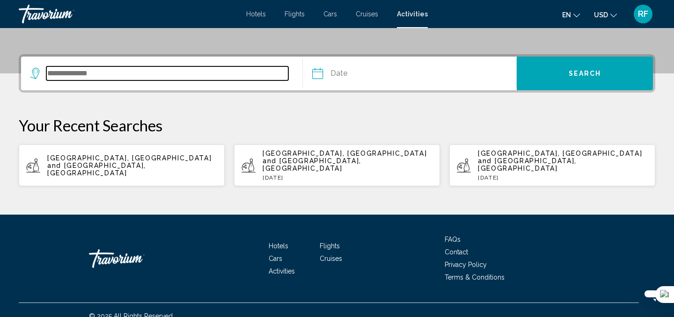
scroll to position [212, 0]
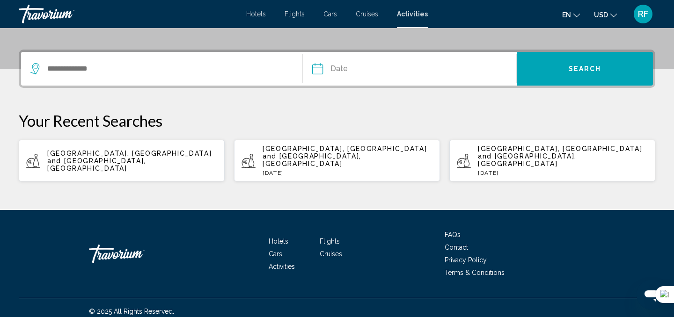
click at [138, 150] on span "[GEOGRAPHIC_DATA], [GEOGRAPHIC_DATA] and [GEOGRAPHIC_DATA], [GEOGRAPHIC_DATA]" at bounding box center [129, 161] width 164 height 22
type input "**********"
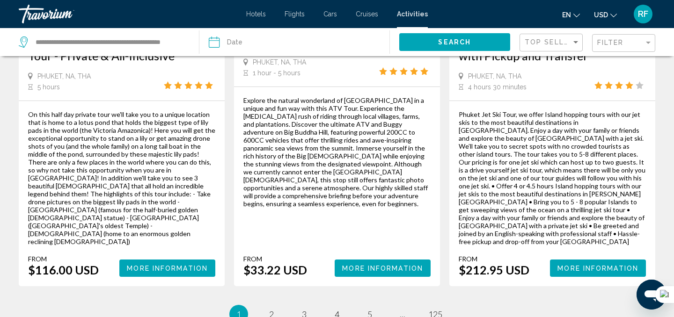
scroll to position [1525, 0]
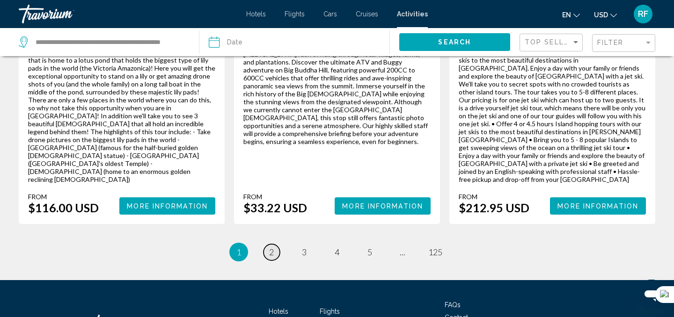
click at [269, 247] on span "2" at bounding box center [271, 252] width 5 height 10
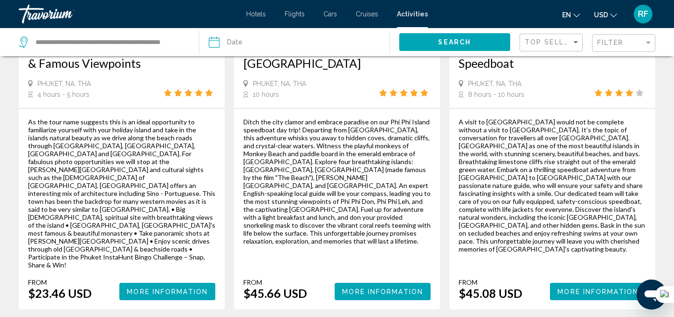
scroll to position [1584, 0]
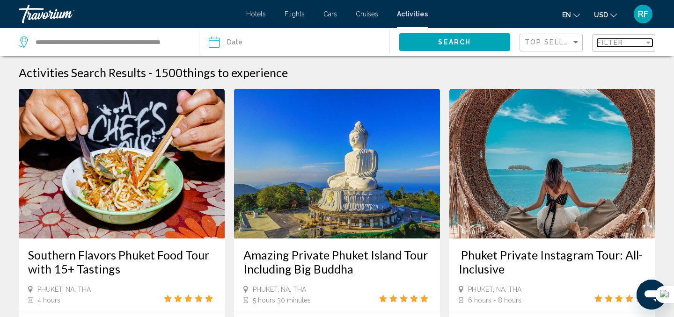
click at [628, 41] on div "Filter" at bounding box center [620, 42] width 47 height 7
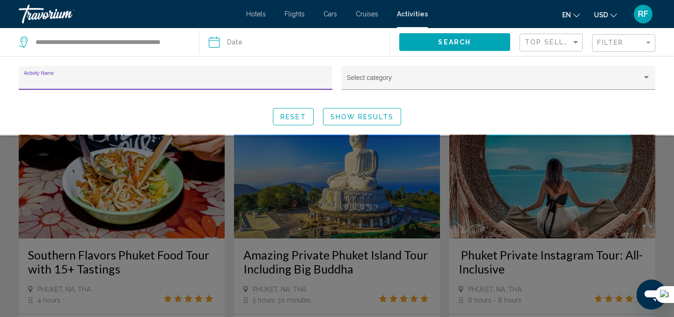
click at [246, 78] on input "Activity Name" at bounding box center [176, 81] width 304 height 7
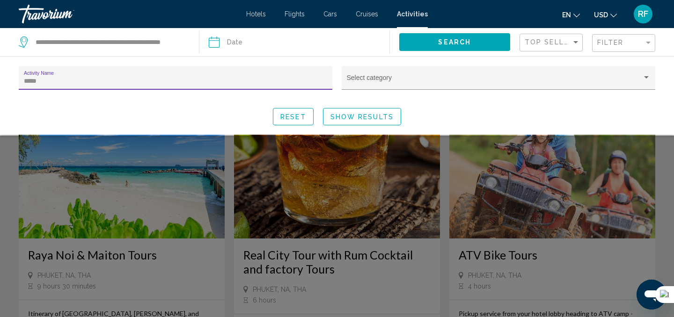
type input "*****"
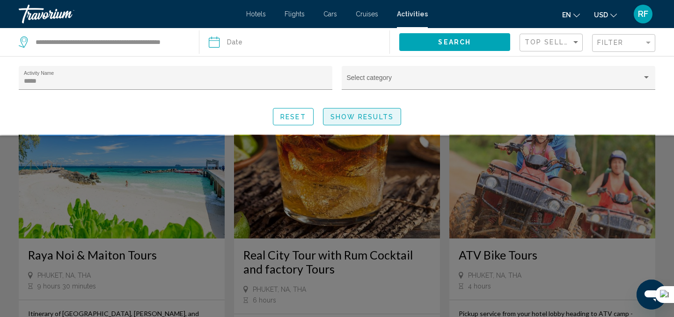
click at [382, 122] on button "Show Results" at bounding box center [362, 116] width 78 height 17
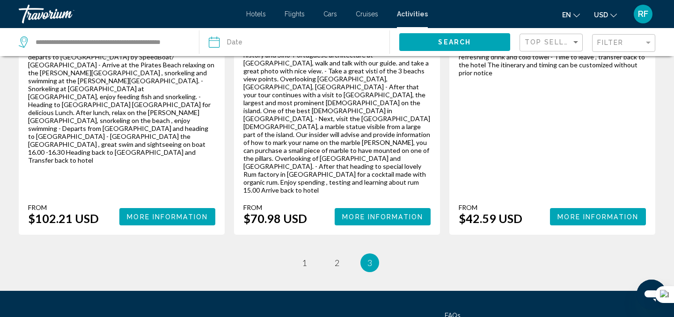
scroll to position [290, 0]
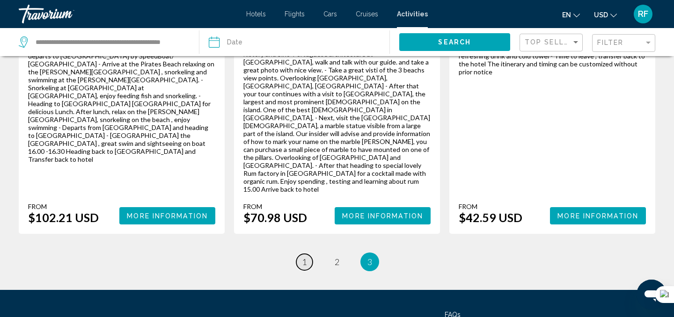
click at [304, 257] on span "1" at bounding box center [304, 262] width 5 height 10
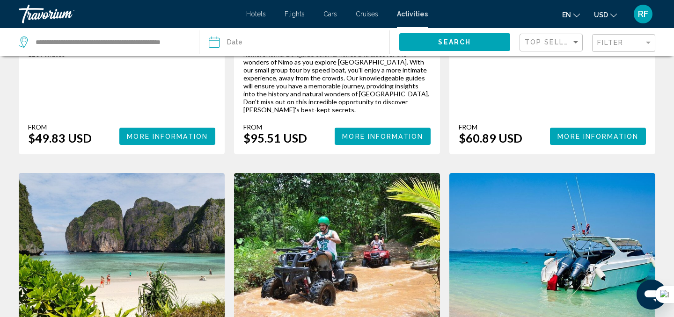
scroll to position [1239, 0]
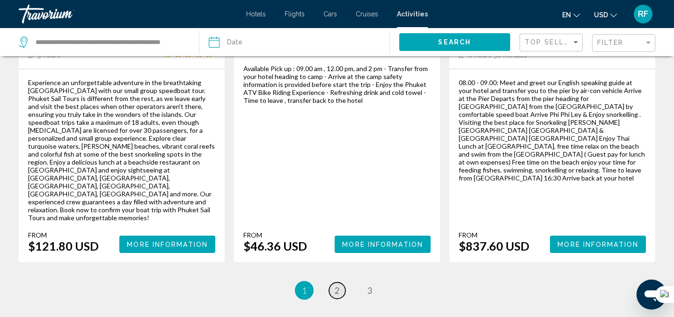
click at [339, 283] on link "page 2" at bounding box center [337, 291] width 16 height 16
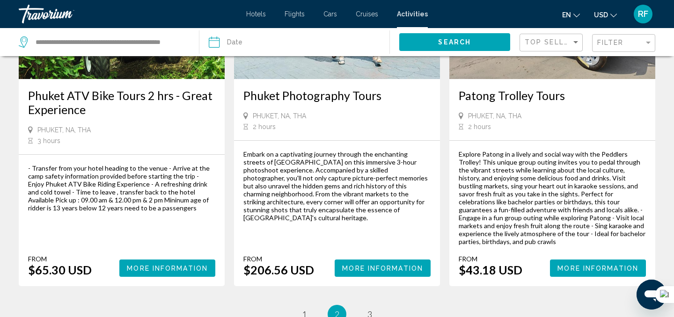
scroll to position [1381, 0]
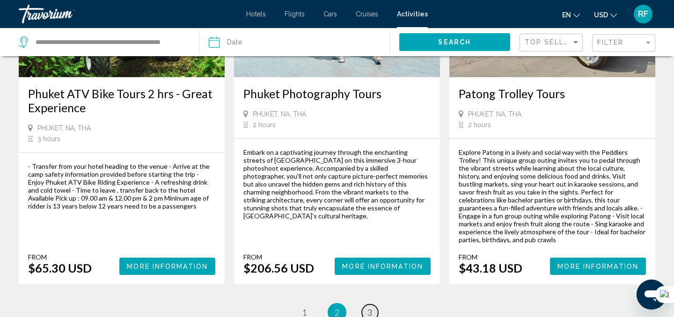
click at [368, 308] on span "3" at bounding box center [370, 313] width 5 height 10
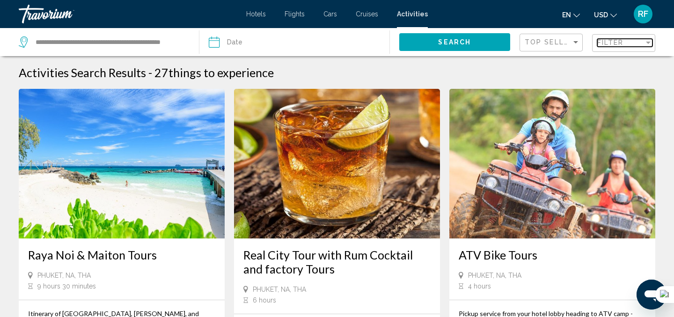
click at [622, 43] on span "Filter" at bounding box center [610, 42] width 27 height 7
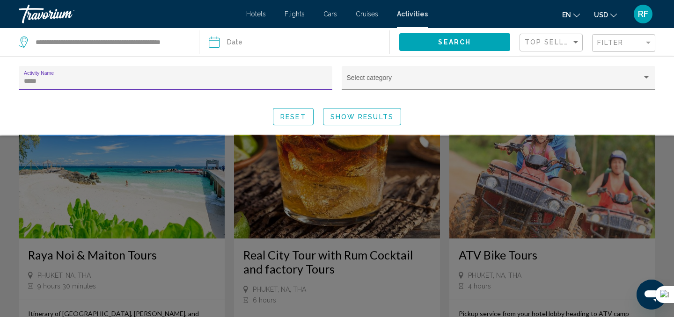
click at [123, 73] on div "***** Activity Name" at bounding box center [176, 80] width 304 height 19
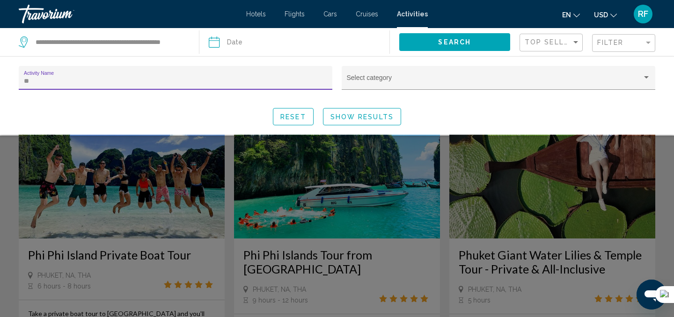
type input "*"
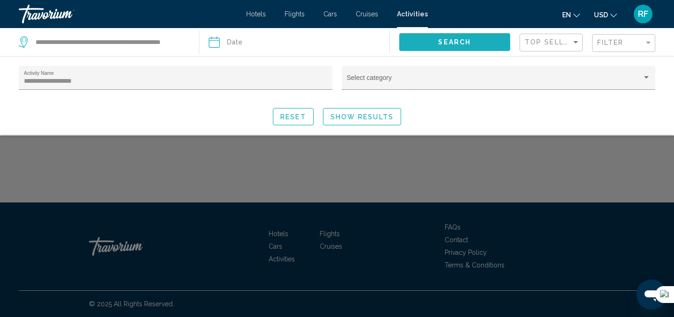
click at [462, 40] on span "Search" at bounding box center [454, 42] width 33 height 7
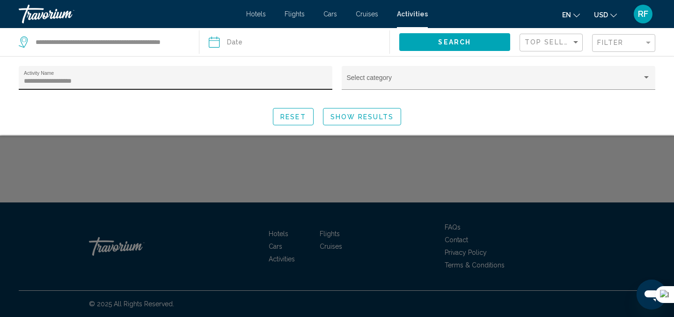
click at [128, 85] on div "**********" at bounding box center [176, 80] width 304 height 19
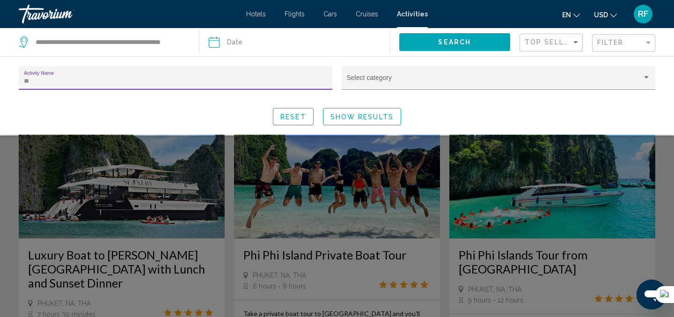
type input "*"
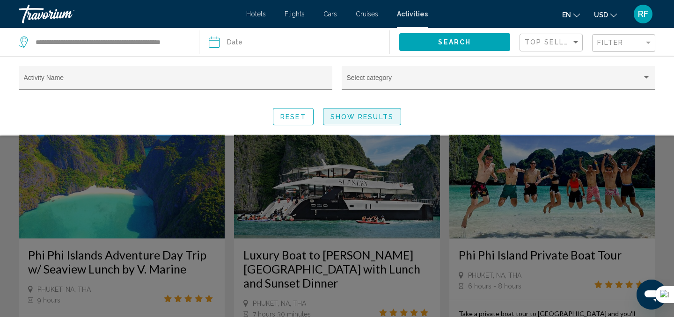
click at [369, 120] on span "Show Results" at bounding box center [362, 116] width 63 height 7
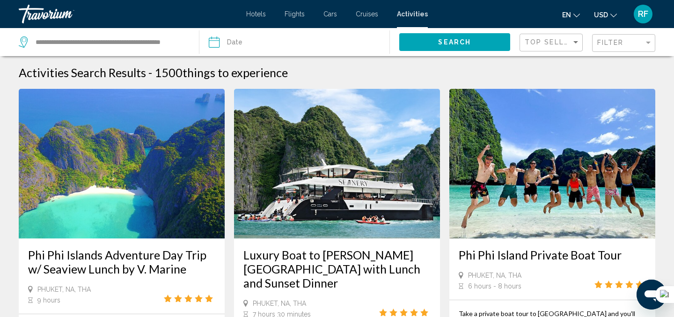
click at [470, 40] on span "Search" at bounding box center [454, 42] width 33 height 7
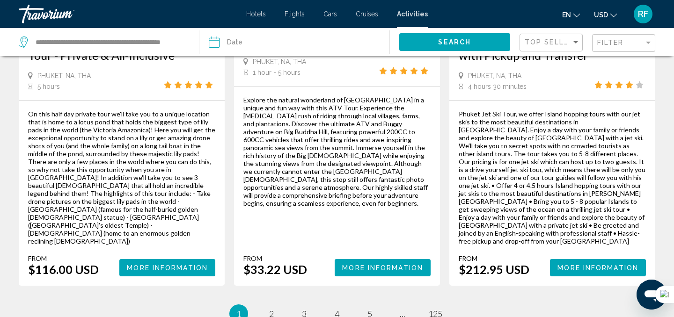
scroll to position [1525, 0]
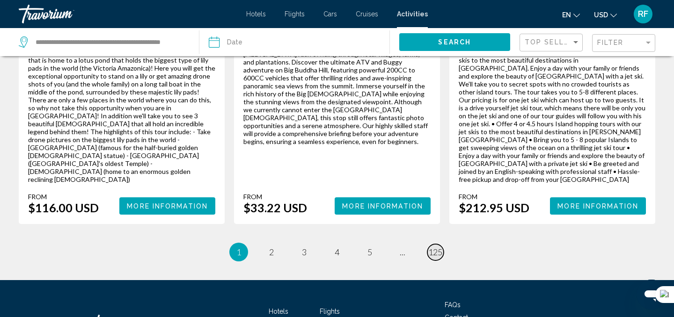
click at [434, 247] on span "125" at bounding box center [435, 252] width 14 height 10
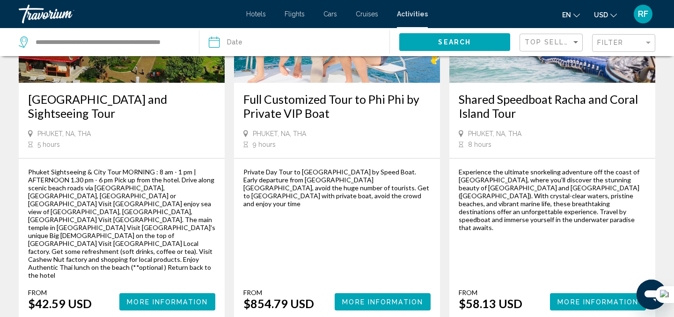
scroll to position [1428, 0]
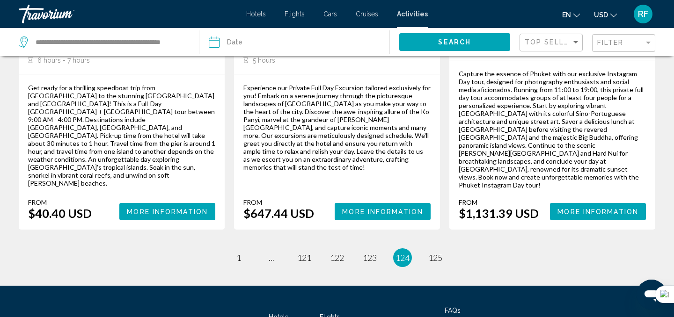
scroll to position [1508, 0]
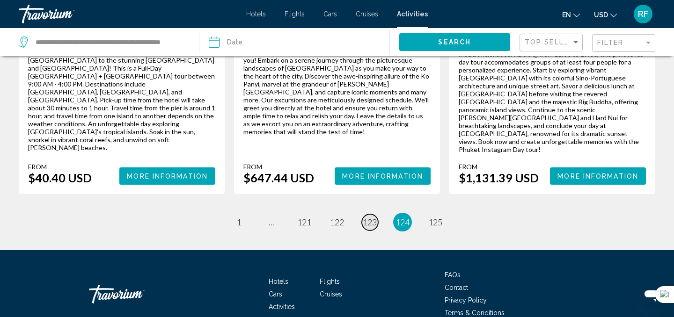
click at [369, 217] on span "123" at bounding box center [370, 222] width 14 height 10
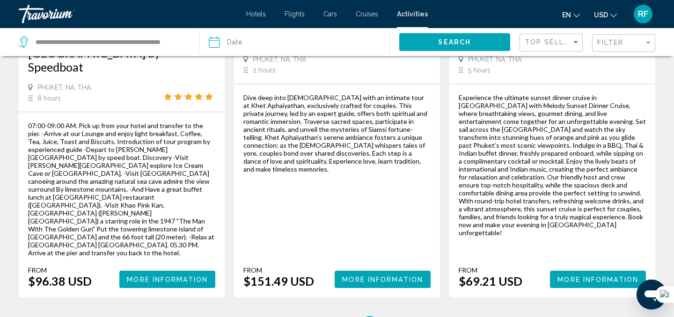
scroll to position [1524, 0]
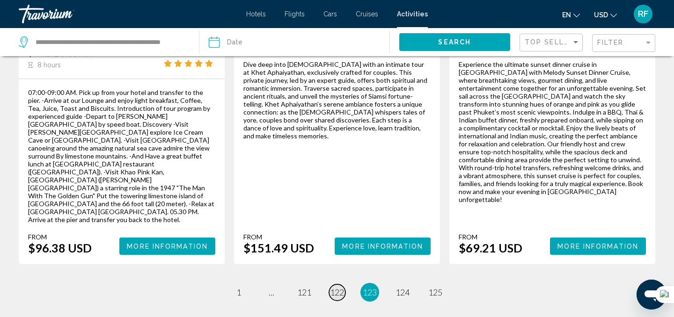
click at [339, 287] on span "122" at bounding box center [337, 292] width 14 height 10
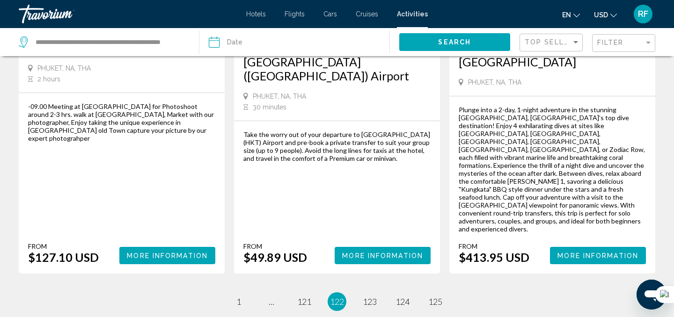
scroll to position [1480, 0]
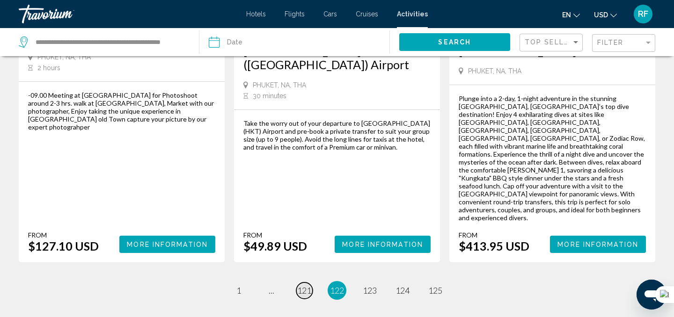
click at [310, 286] on span "121" at bounding box center [304, 291] width 14 height 10
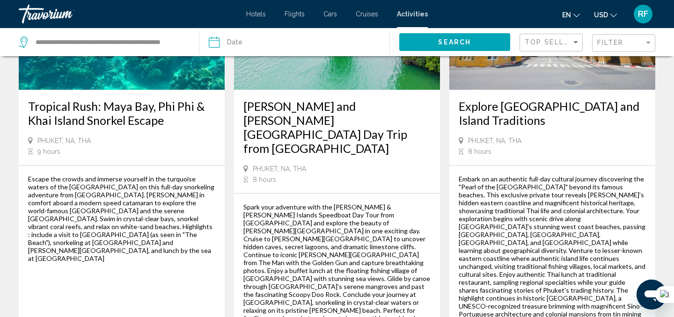
scroll to position [1442, 0]
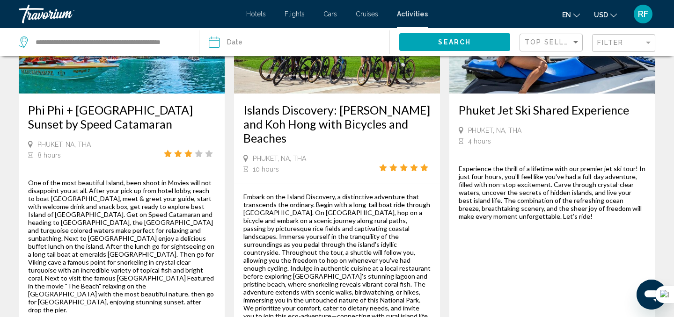
scroll to position [1469, 0]
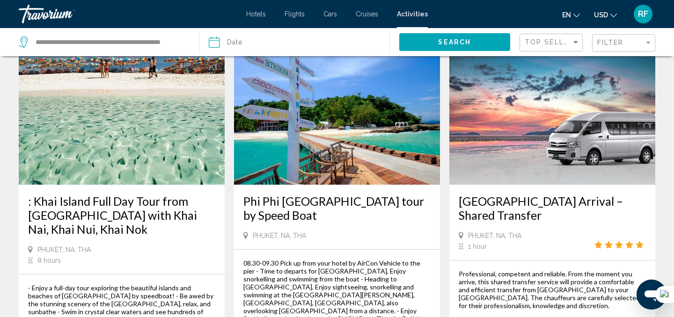
scroll to position [1340, 0]
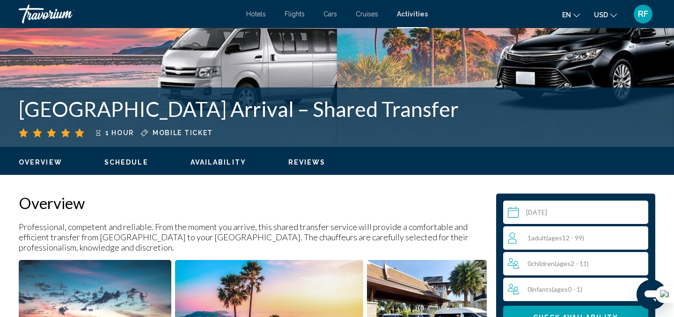
scroll to position [164, 0]
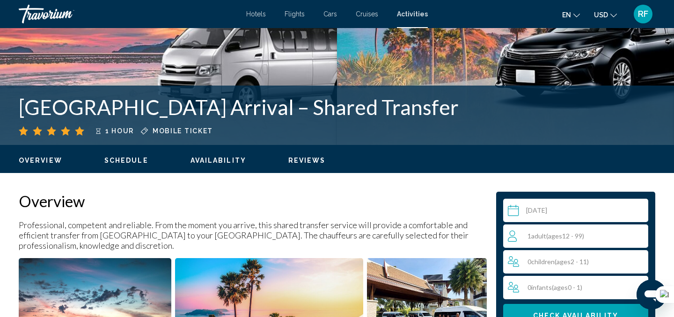
click at [512, 213] on input "Main content" at bounding box center [577, 212] width 149 height 26
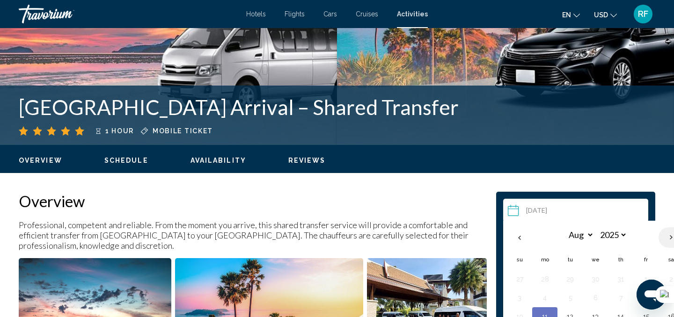
click at [671, 240] on th "Next month" at bounding box center [671, 238] width 25 height 21
select select "*"
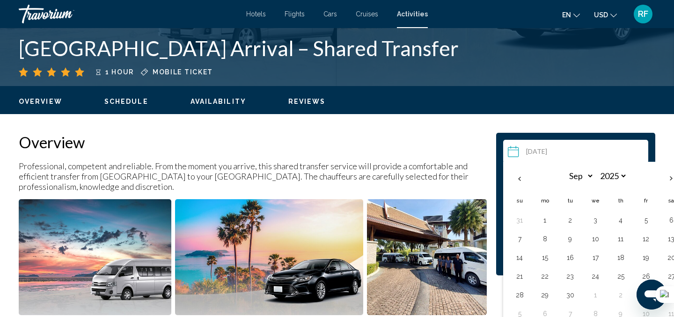
scroll to position [224, 0]
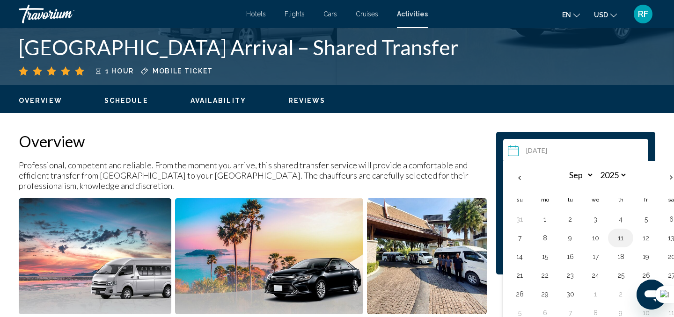
click at [620, 241] on button "11" at bounding box center [620, 238] width 15 height 13
type input "**********"
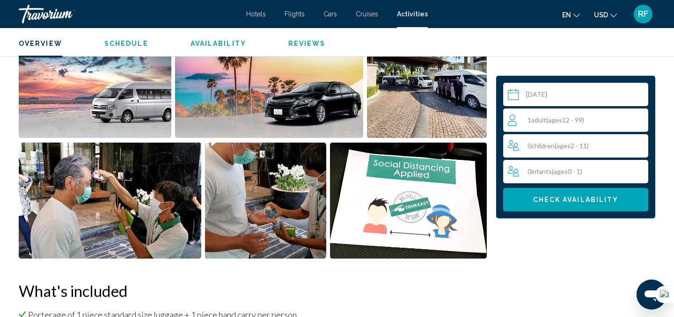
scroll to position [269, 0]
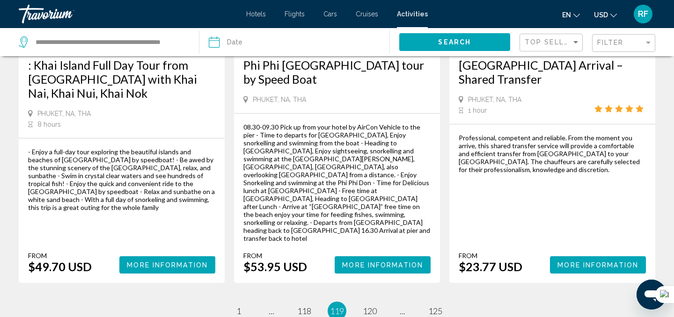
scroll to position [1489, 0]
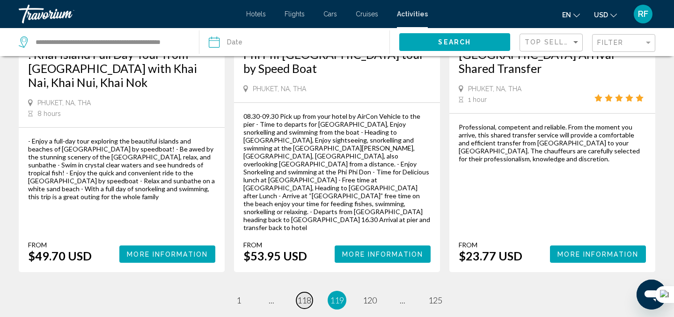
click at [308, 295] on span "118" at bounding box center [304, 300] width 14 height 10
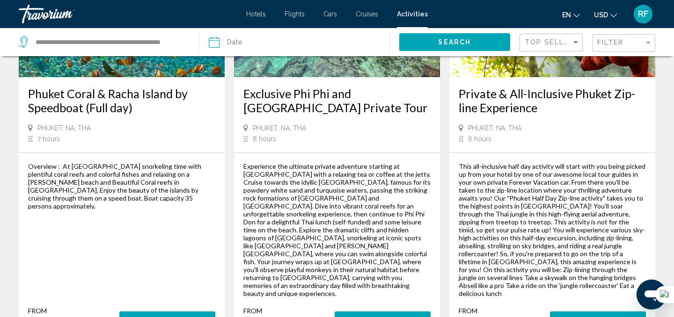
scroll to position [1571, 0]
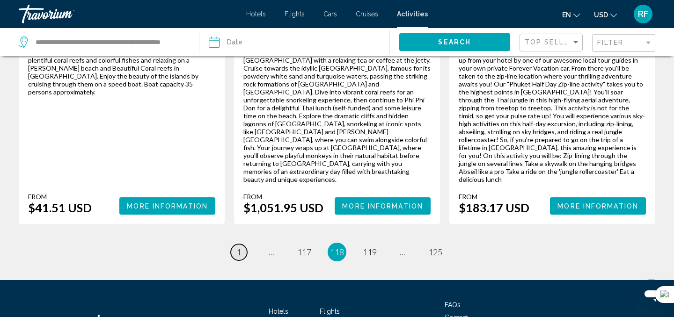
click at [240, 247] on span "1" at bounding box center [238, 252] width 5 height 10
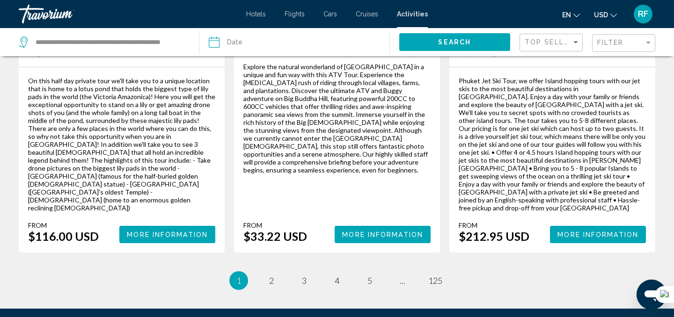
scroll to position [1525, 0]
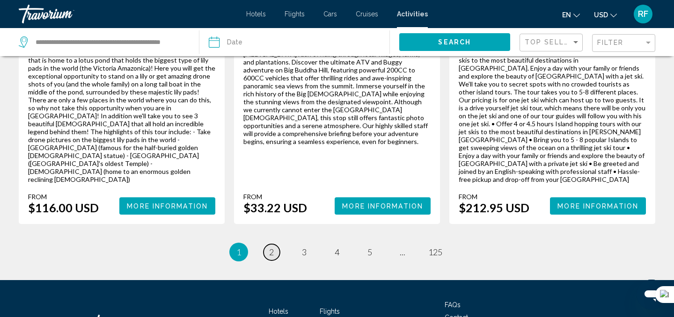
click at [274, 244] on link "page 2" at bounding box center [272, 252] width 16 height 16
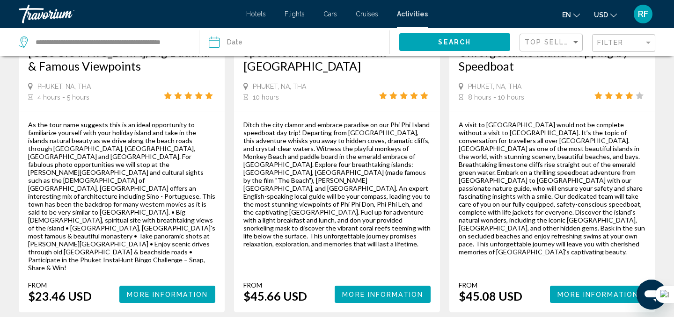
scroll to position [1576, 0]
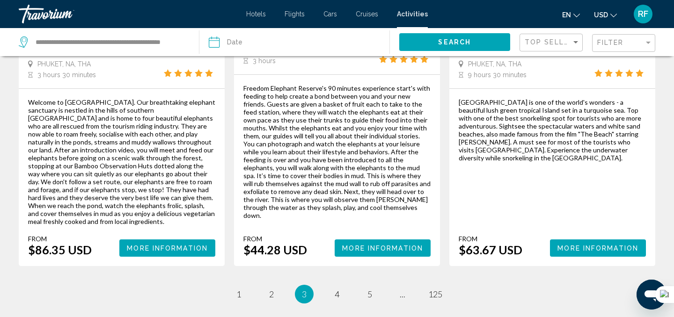
scroll to position [1603, 0]
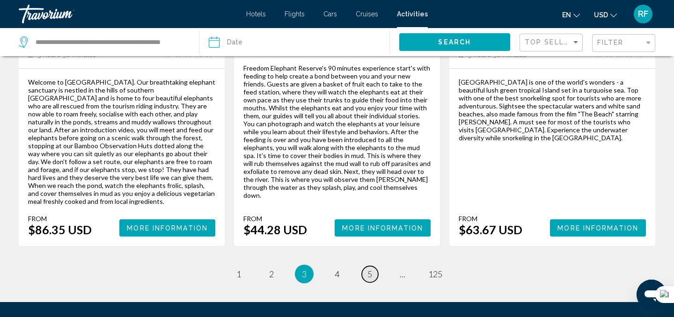
click at [370, 269] on span "5" at bounding box center [370, 274] width 5 height 10
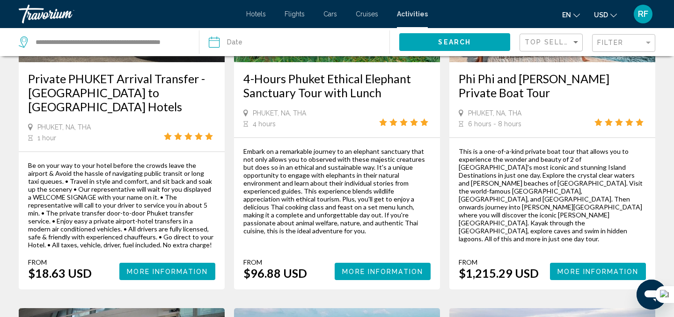
scroll to position [618, 0]
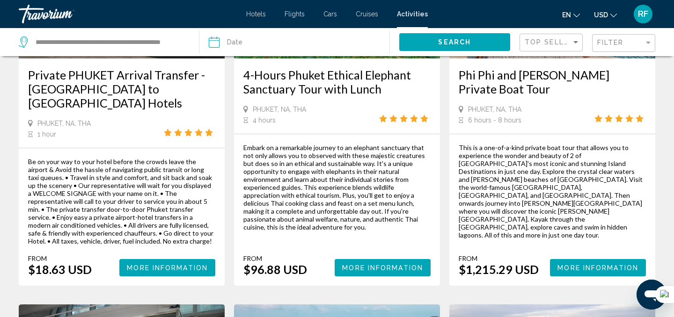
click at [168, 264] on span "More Information" at bounding box center [167, 267] width 81 height 7
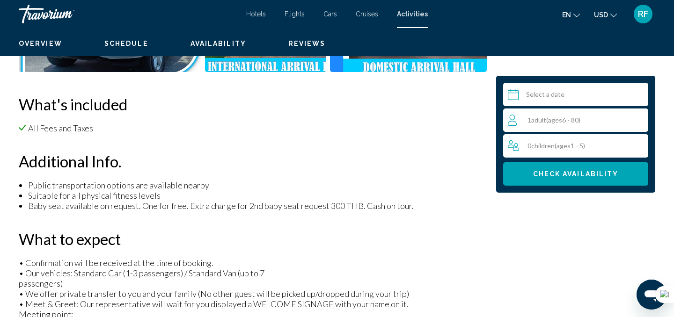
scroll to position [10, 0]
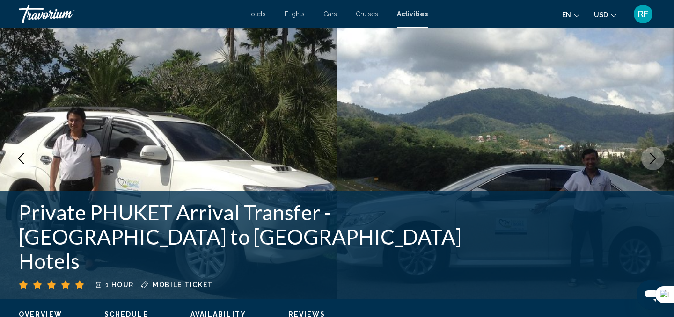
select select "*"
select select "****"
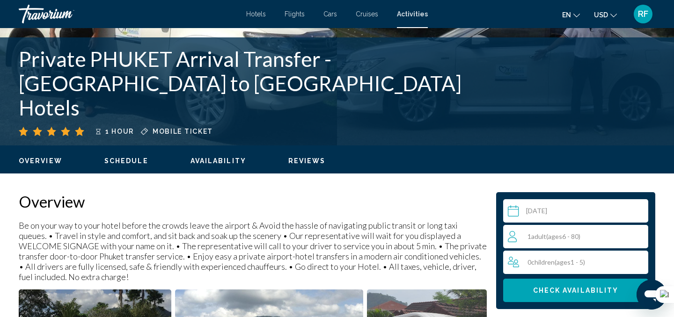
scroll to position [170, 0]
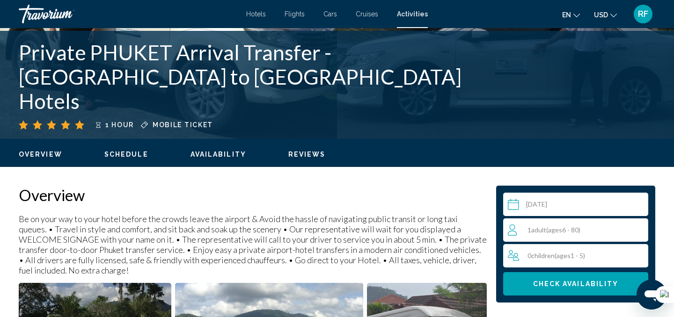
click at [516, 202] on input "Main content" at bounding box center [577, 206] width 149 height 26
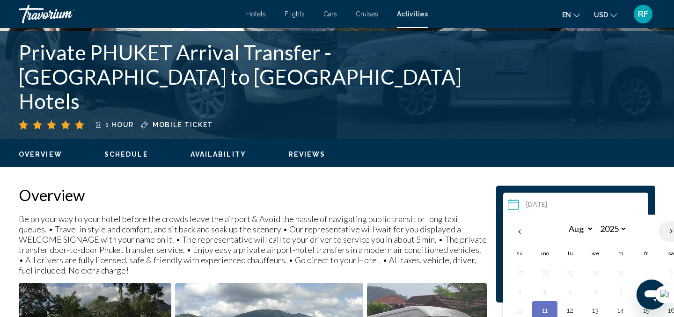
click at [671, 232] on th "Next month" at bounding box center [671, 231] width 25 height 21
select select "*"
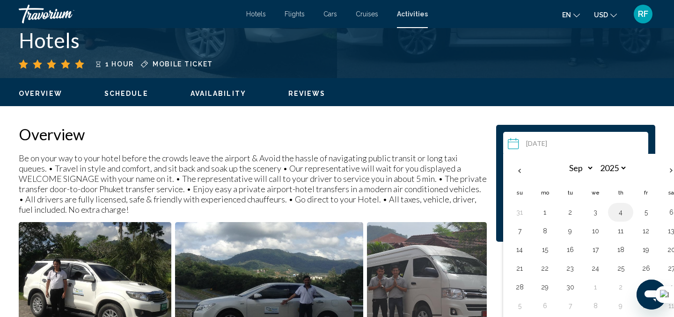
scroll to position [232, 0]
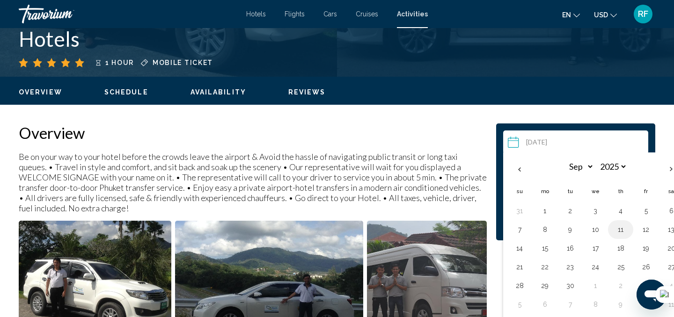
click at [619, 230] on button "11" at bounding box center [620, 229] width 15 height 13
type input "**********"
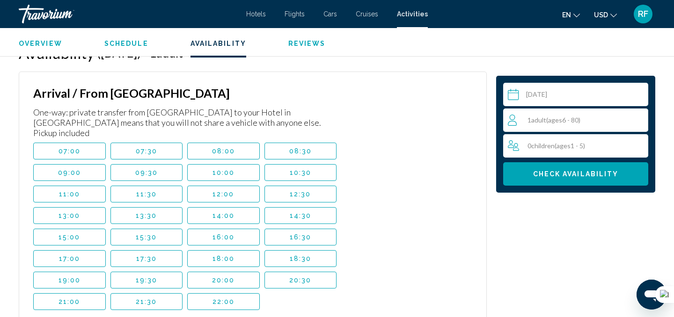
scroll to position [1392, 0]
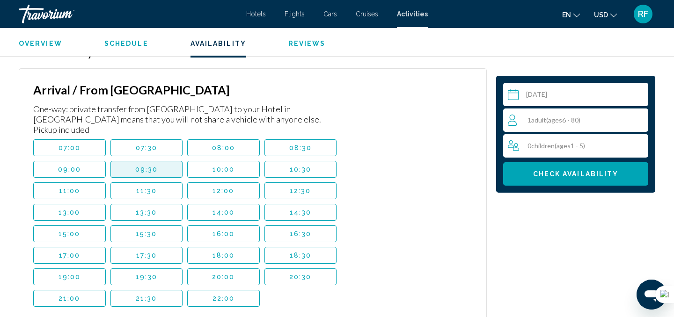
click at [173, 161] on button "09:30" at bounding box center [146, 169] width 73 height 17
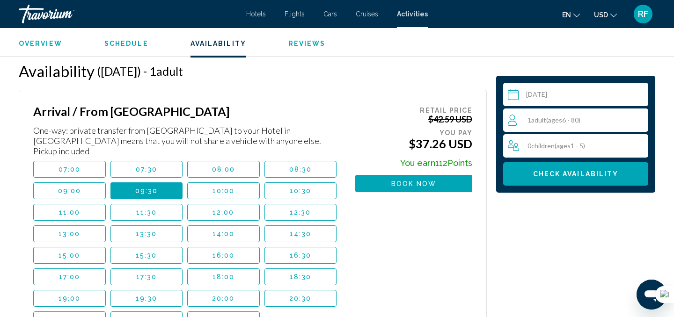
scroll to position [1372, 0]
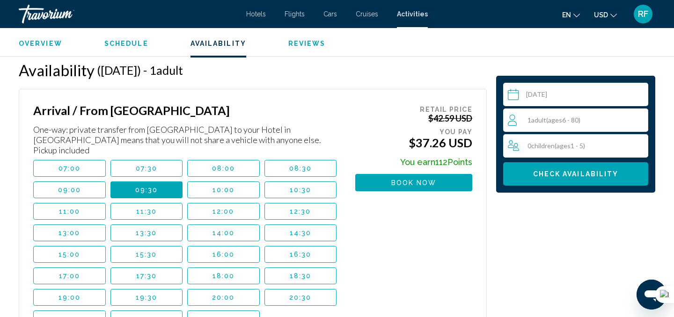
click at [220, 186] on span "10:00" at bounding box center [224, 189] width 22 height 7
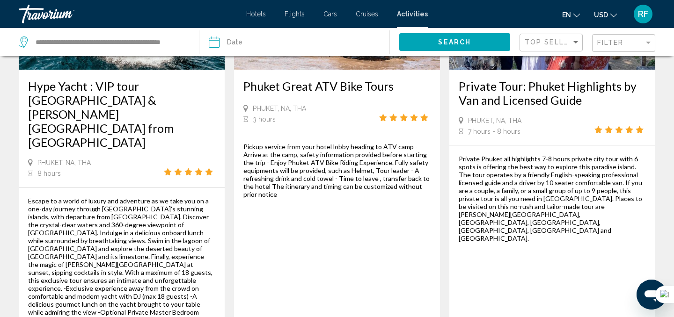
scroll to position [1524, 0]
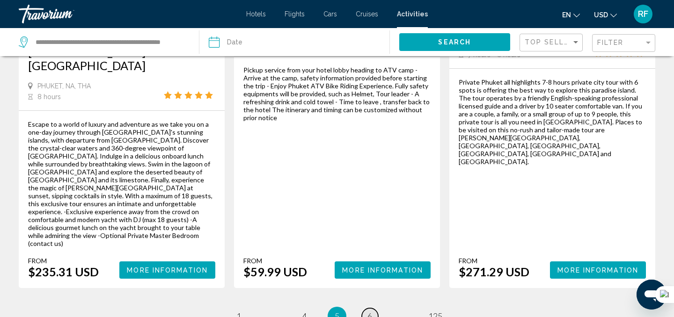
click at [374, 309] on link "page 6" at bounding box center [370, 317] width 16 height 16
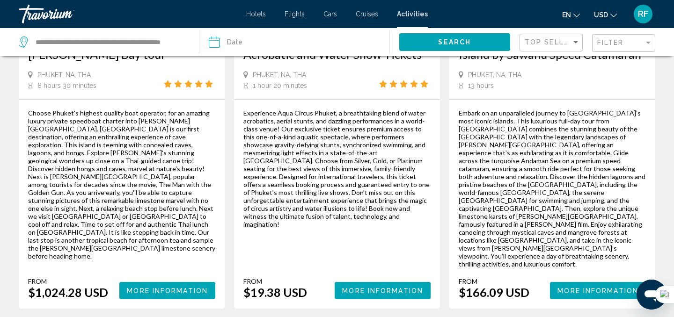
scroll to position [1625, 0]
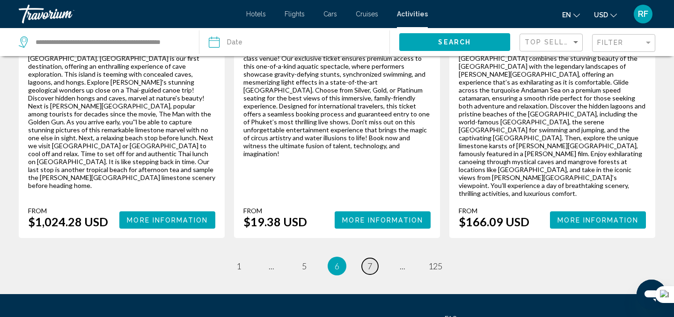
click at [375, 258] on link "page 7" at bounding box center [370, 266] width 16 height 16
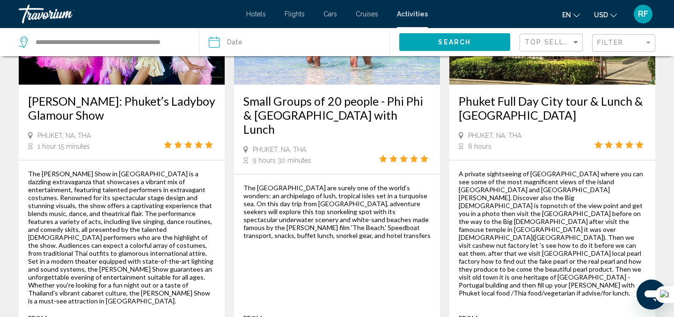
scroll to position [1520, 0]
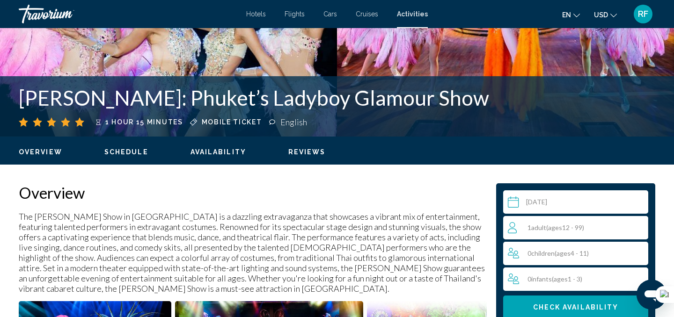
scroll to position [174, 0]
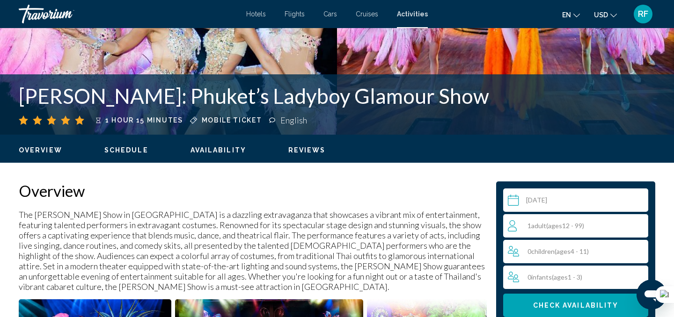
click at [514, 201] on input "Main content" at bounding box center [577, 202] width 149 height 26
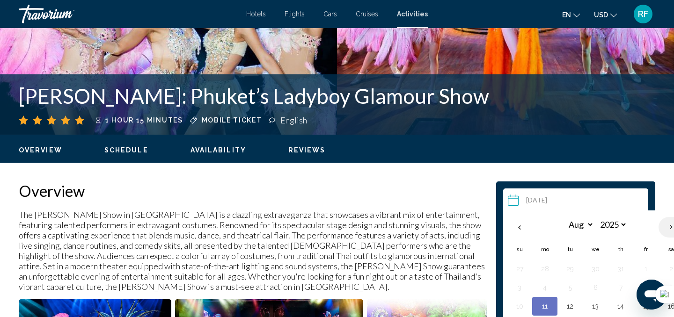
click at [672, 227] on th "Next month" at bounding box center [671, 227] width 25 height 21
select select "*"
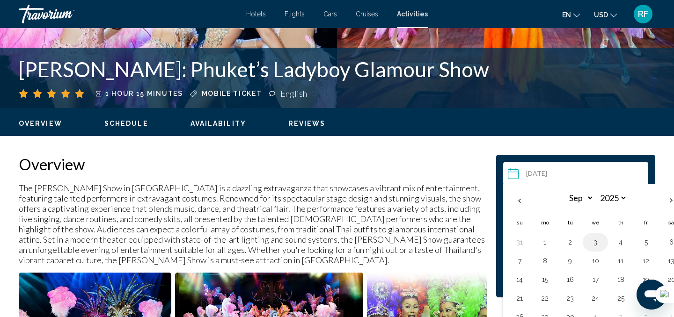
scroll to position [201, 0]
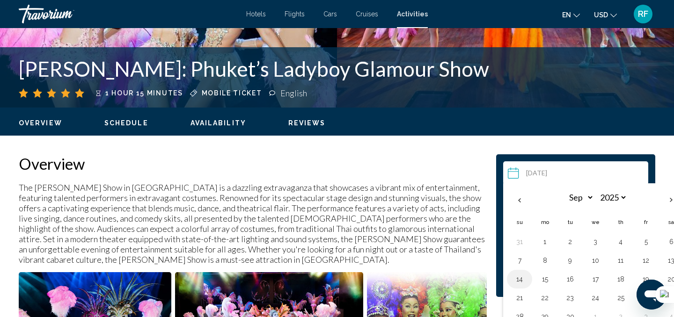
click at [518, 279] on button "14" at bounding box center [519, 279] width 15 height 13
type input "**********"
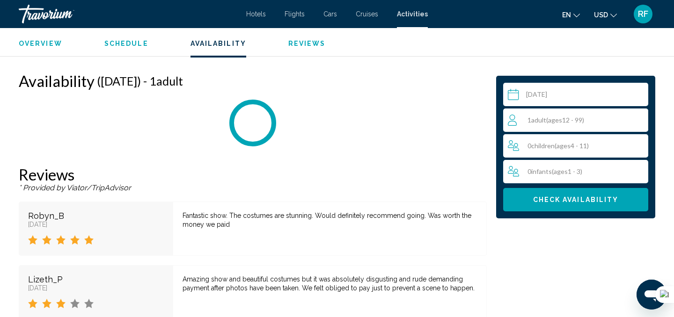
scroll to position [1271, 0]
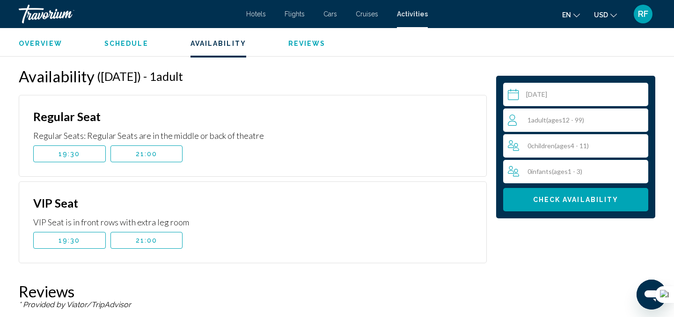
click at [537, 118] on span "Adult" at bounding box center [538, 120] width 15 height 8
click at [639, 120] on icon "Increment adults" at bounding box center [639, 120] width 8 height 8
click at [585, 202] on span "Check Availability" at bounding box center [576, 200] width 86 height 7
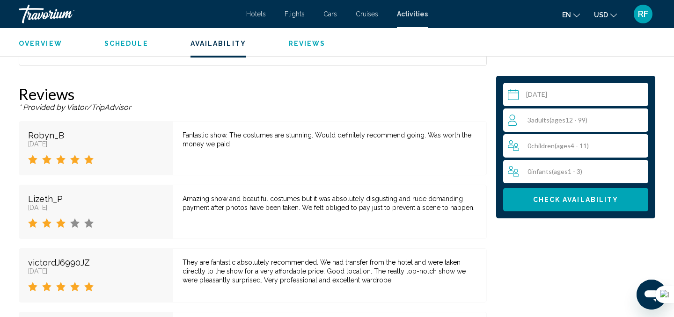
scroll to position [1468, 0]
